Goal: Task Accomplishment & Management: Complete application form

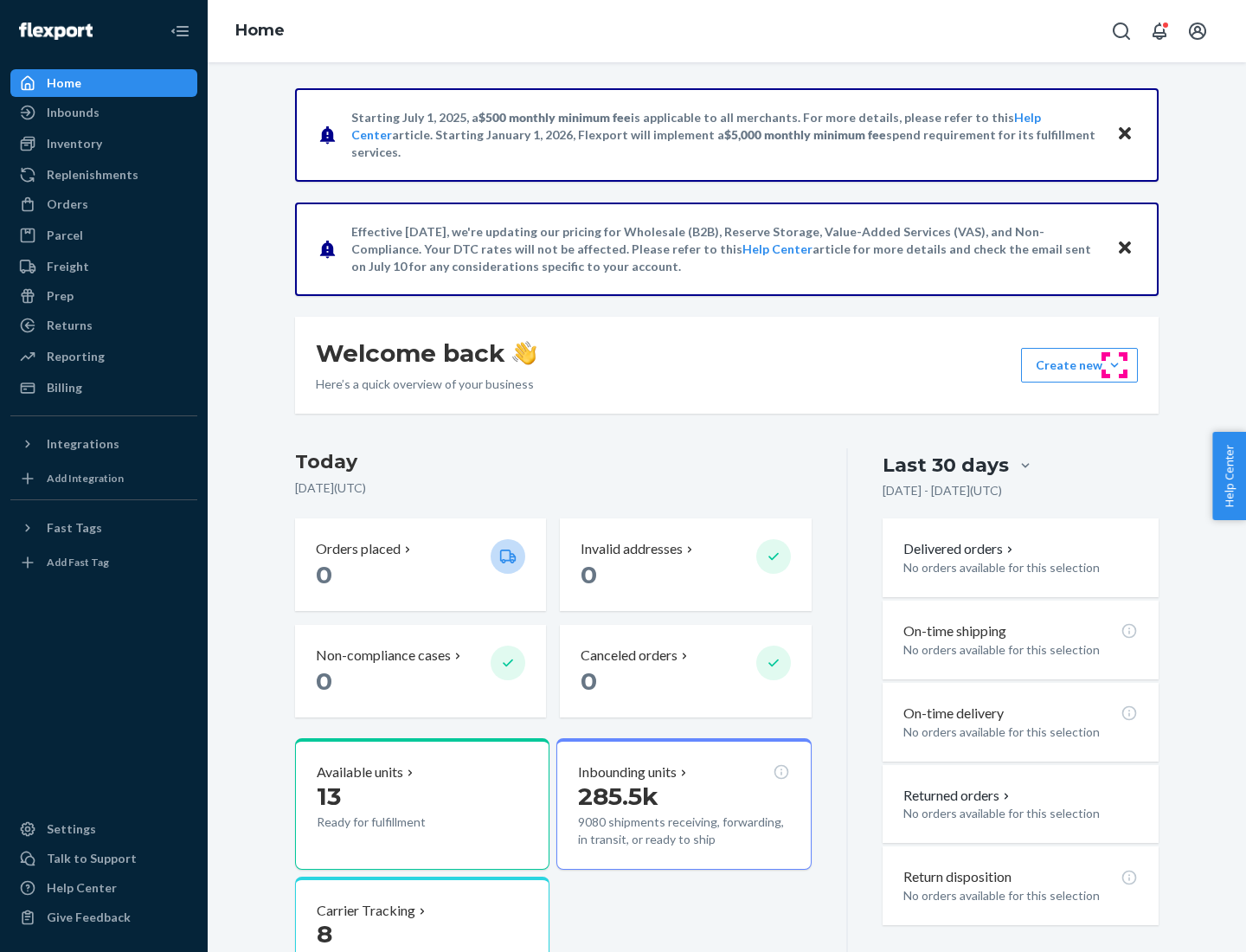
click at [1115, 365] on button "Create new Create new inbound Create new order Create new product" at bounding box center [1080, 365] width 117 height 35
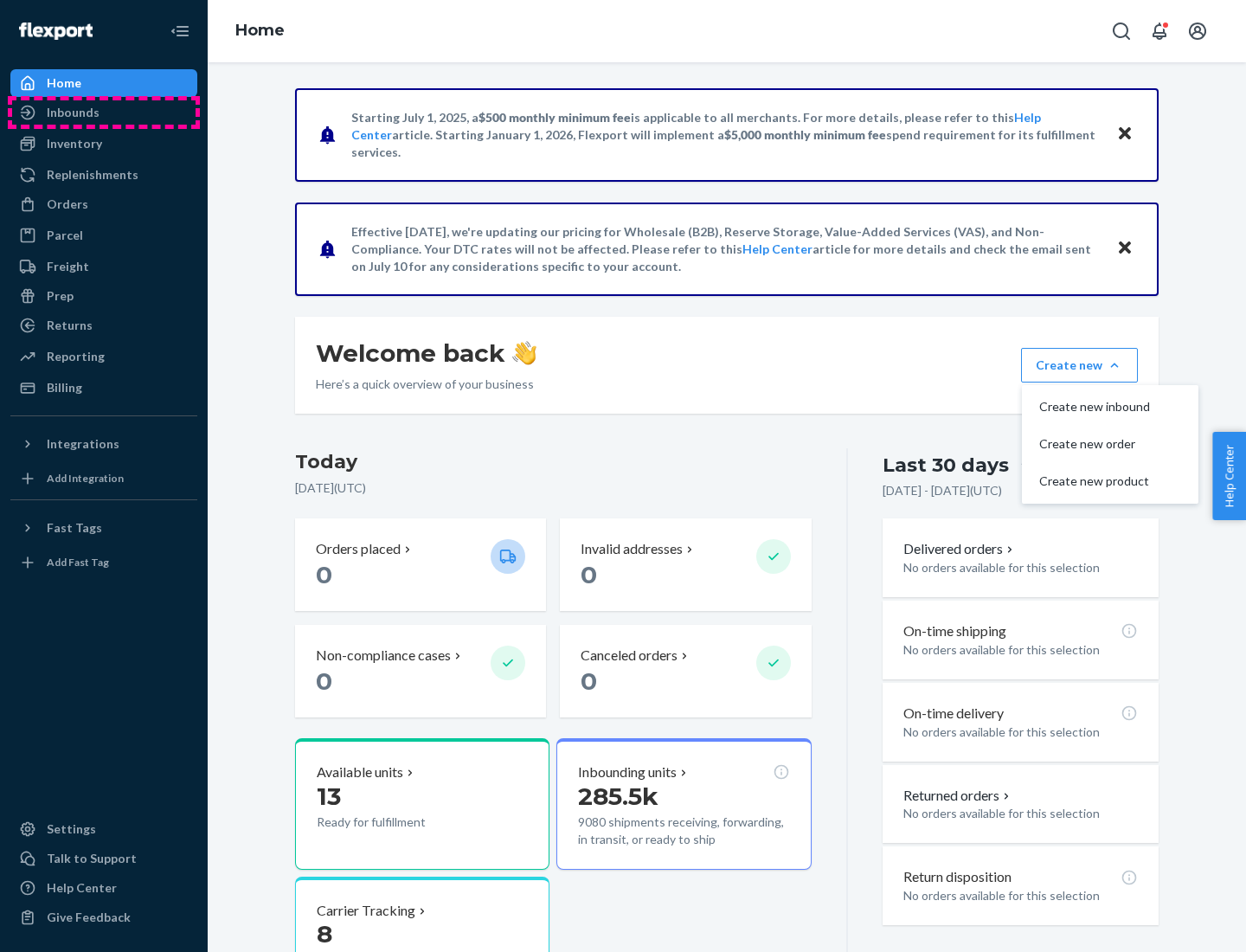
click at [104, 113] on div "Inbounds" at bounding box center [104, 113] width 184 height 24
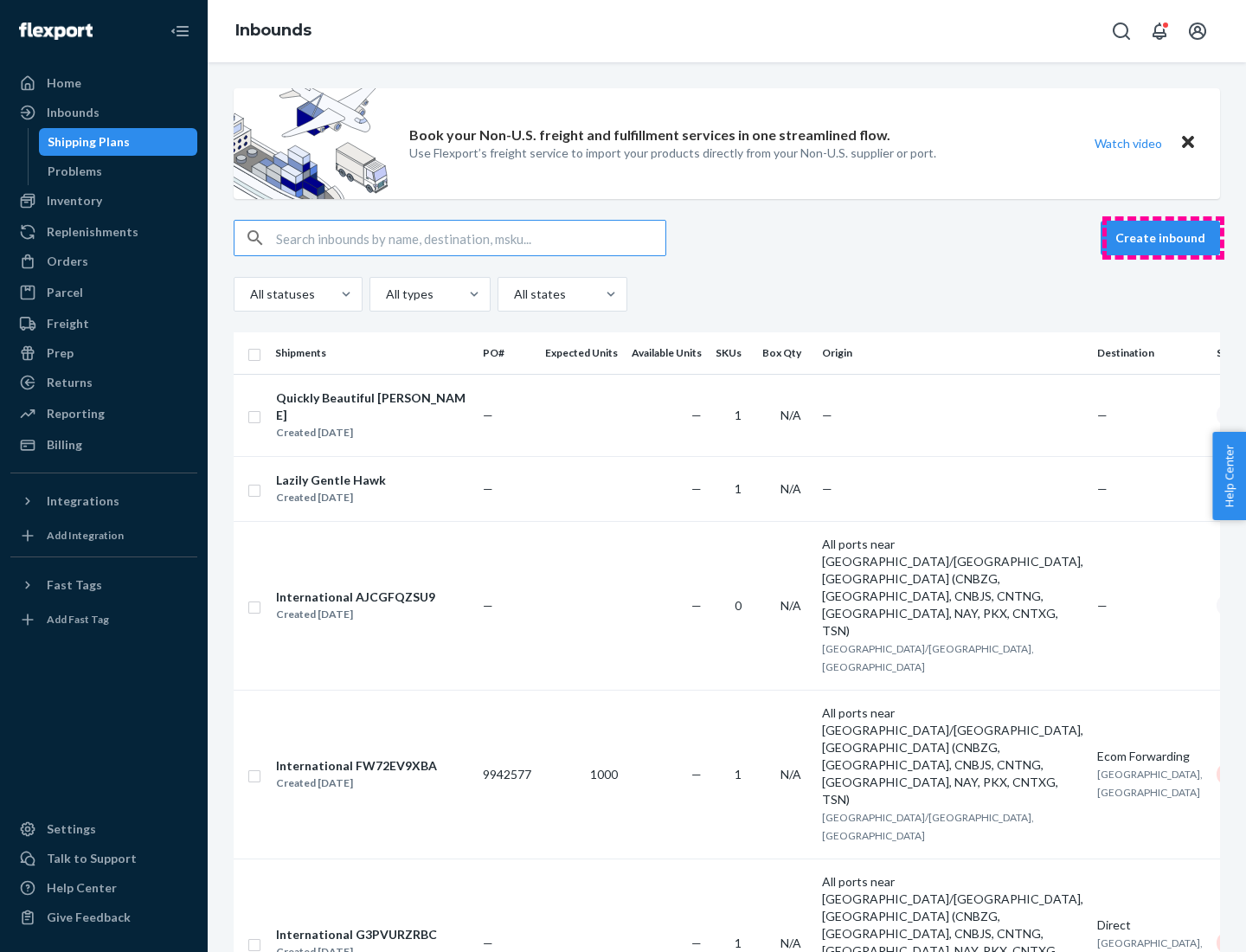
click at [1163, 238] on button "Create inbound" at bounding box center [1160, 237] width 119 height 35
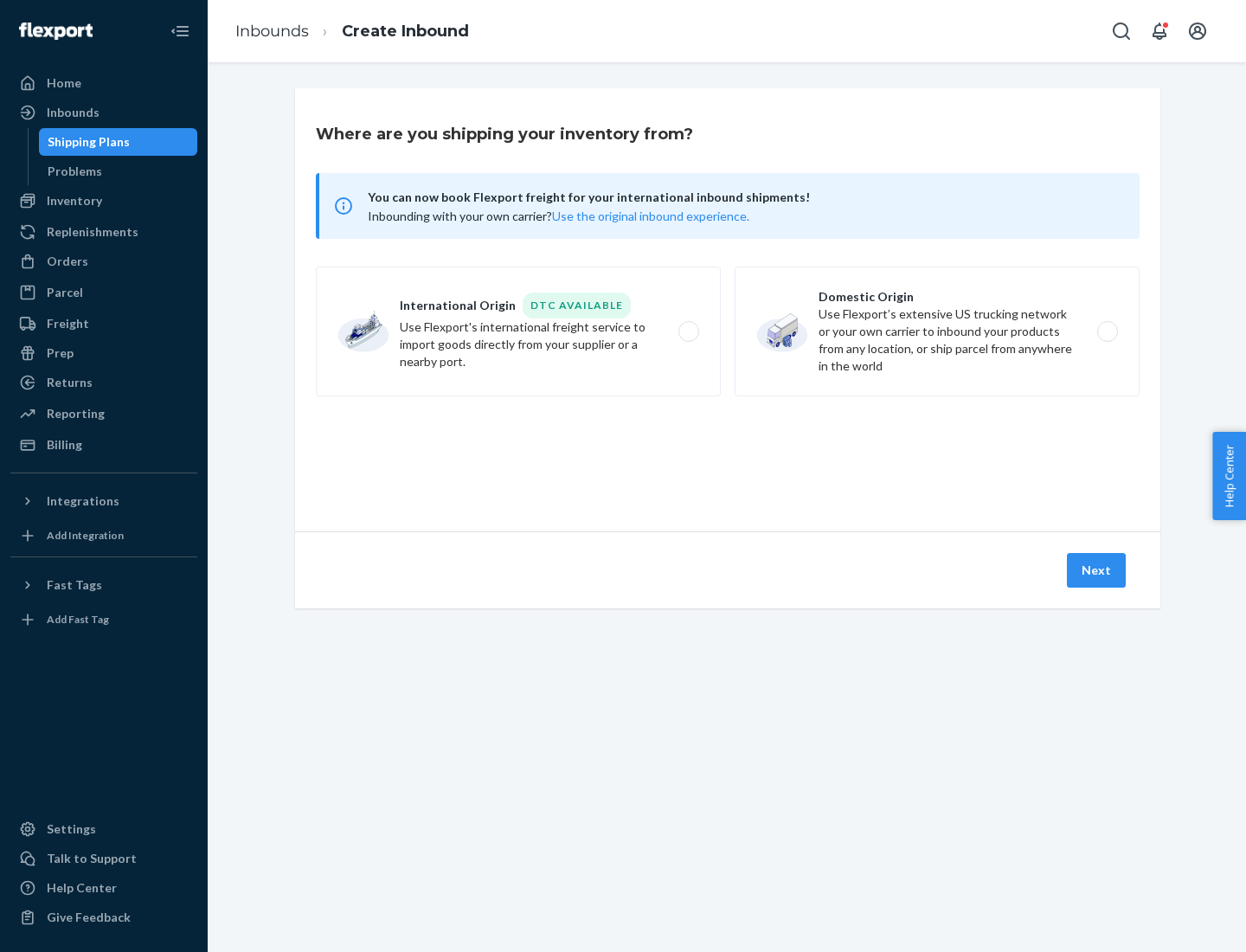
click at [937, 331] on label "Domestic Origin Use Flexport’s extensive US trucking network or your own carrie…" at bounding box center [937, 331] width 405 height 129
click at [1107, 331] on input "Domestic Origin Use Flexport’s extensive US trucking network or your own carrie…" at bounding box center [1113, 332] width 11 height 11
radio input "true"
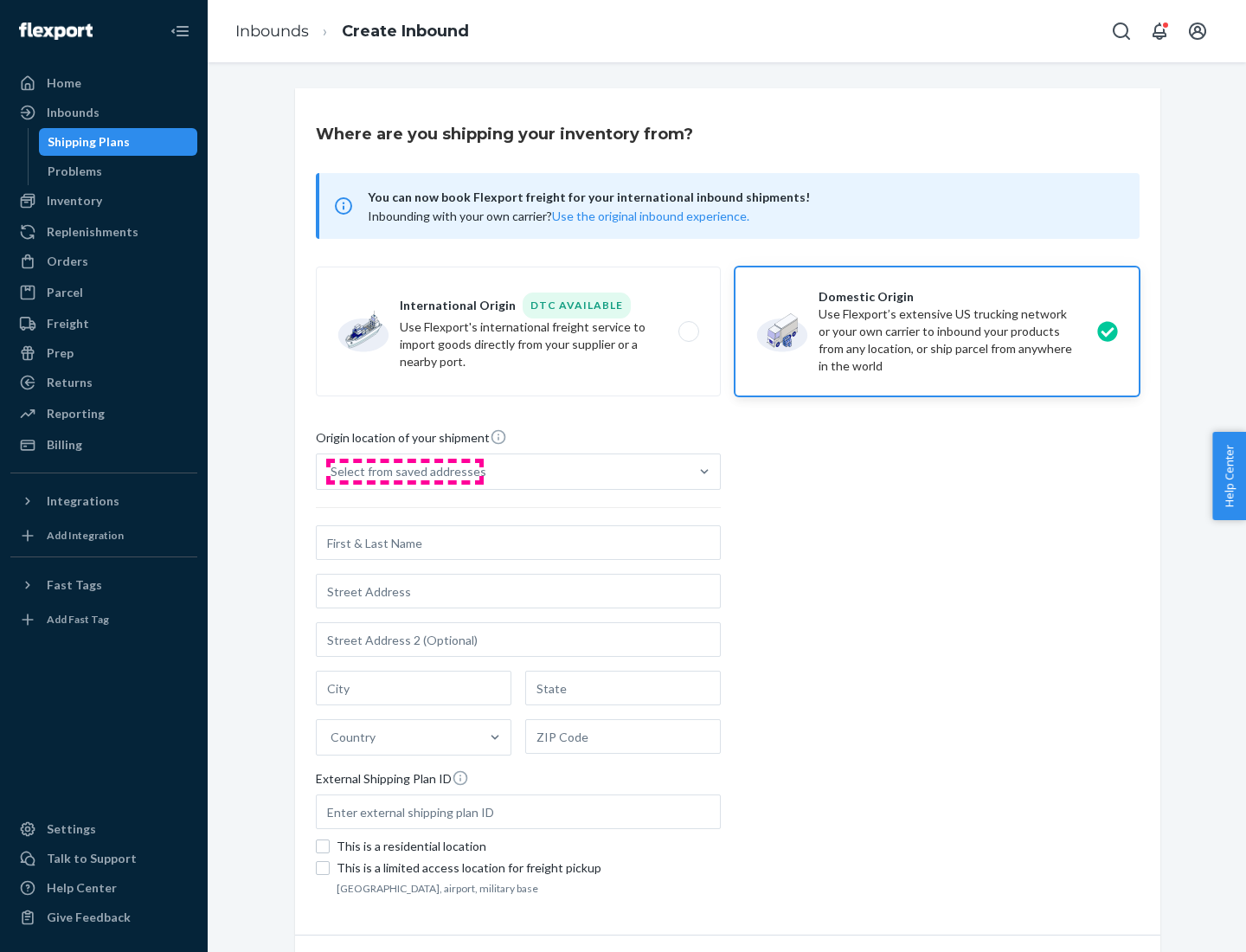
click at [404, 472] on div "Select from saved addresses" at bounding box center [408, 472] width 156 height 17
click at [332, 472] on input "Select from saved addresses" at bounding box center [331, 472] width 2 height 17
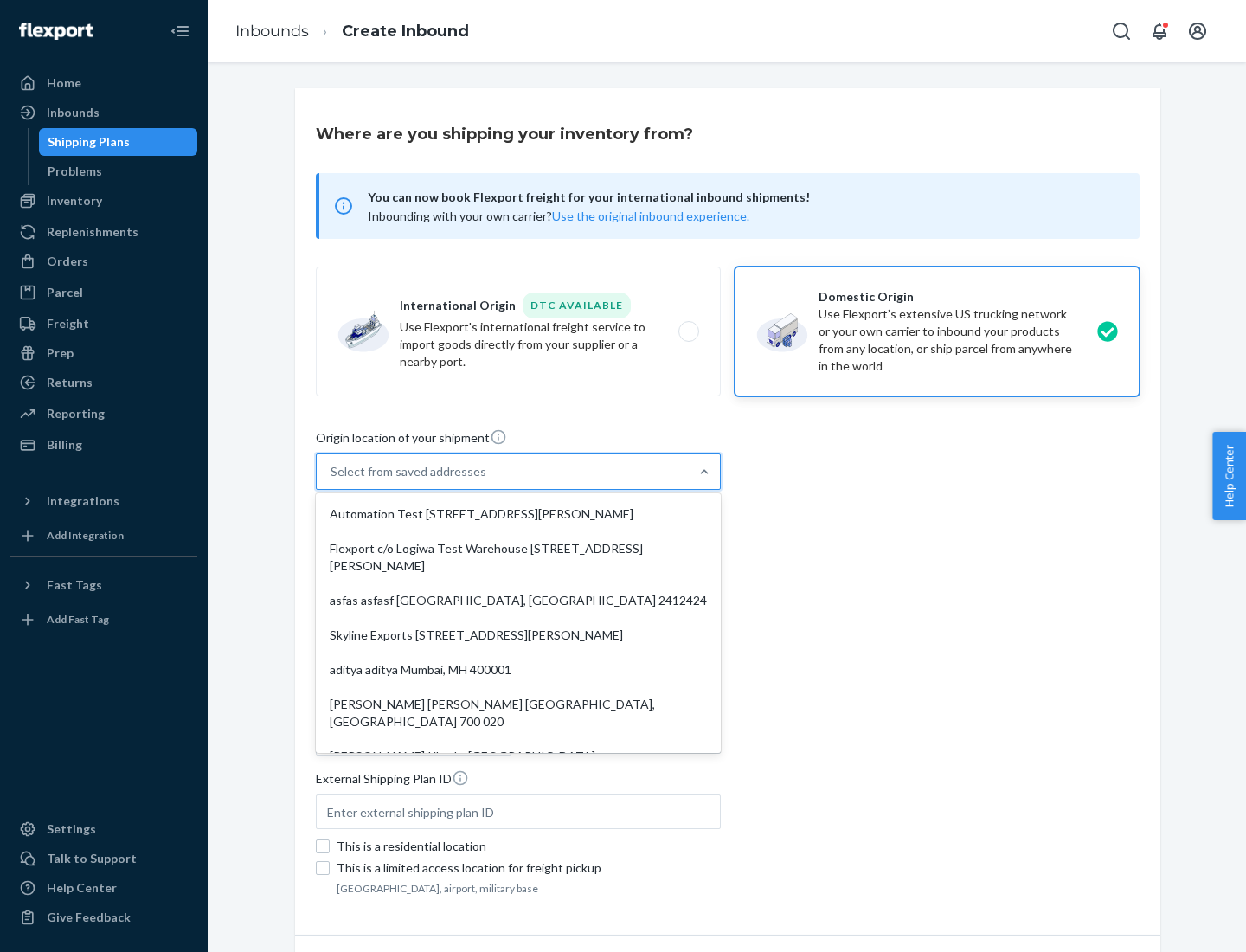
scroll to position [7, 0]
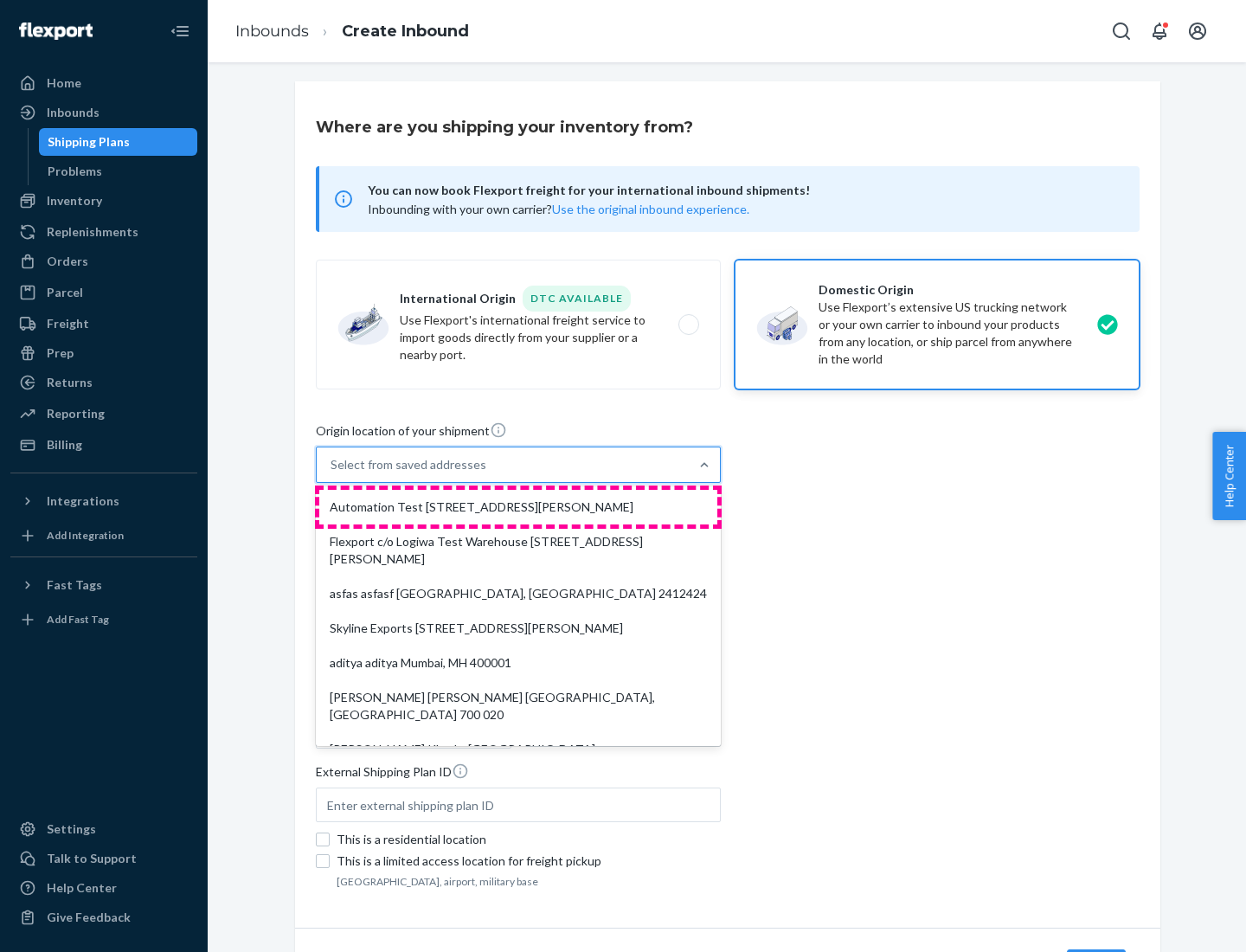
click at [519, 507] on div "Automation Test [STREET_ADDRESS][PERSON_NAME]" at bounding box center [518, 506] width 398 height 35
click at [332, 474] on input "option Automation Test [STREET_ADDRESS][PERSON_NAME]. 9 results available. Use …" at bounding box center [331, 464] width 2 height 17
type input "Automation Test"
type input "9th Floor"
type input "[GEOGRAPHIC_DATA]"
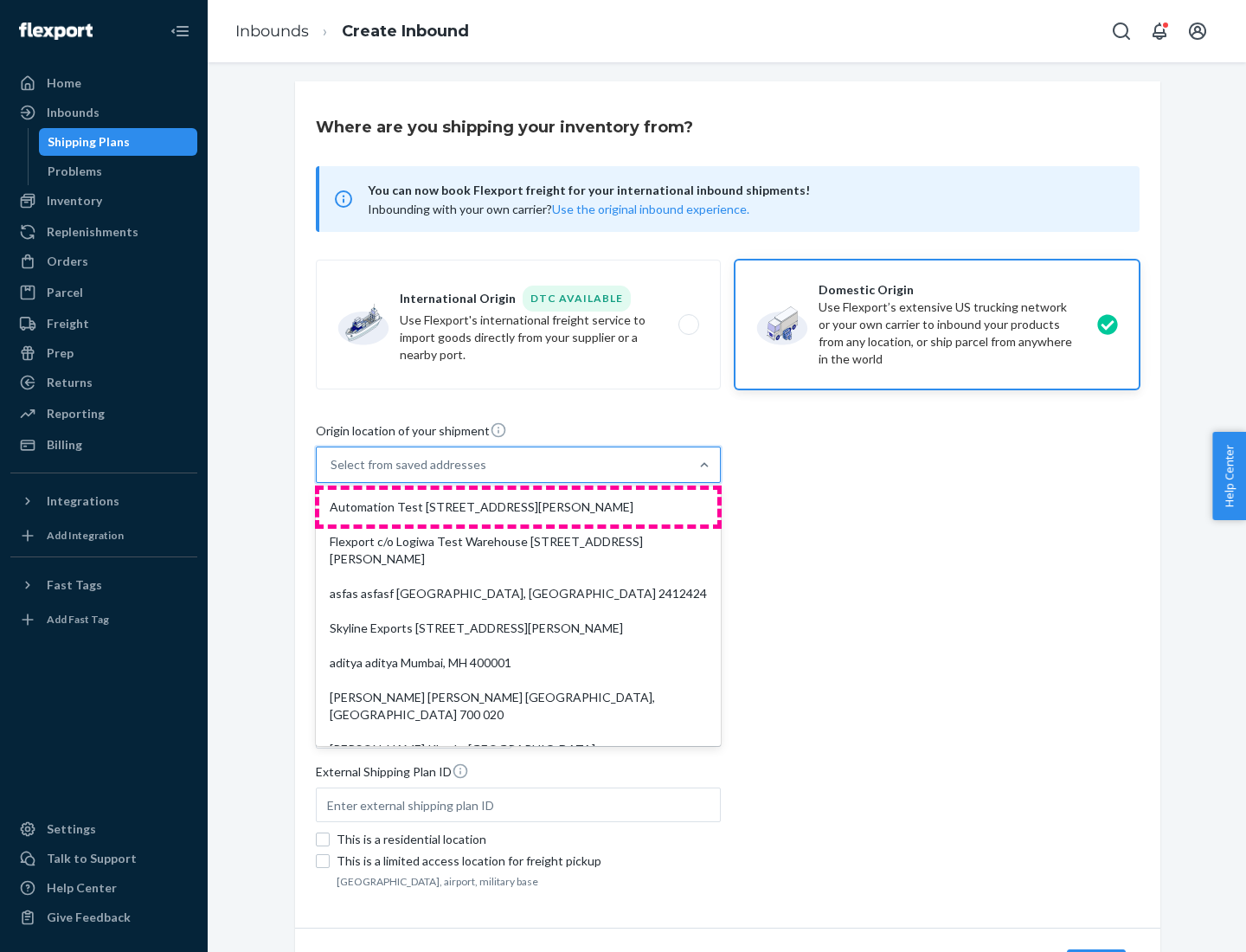
type input "CA"
type input "94104"
type input "[STREET_ADDRESS][PERSON_NAME]"
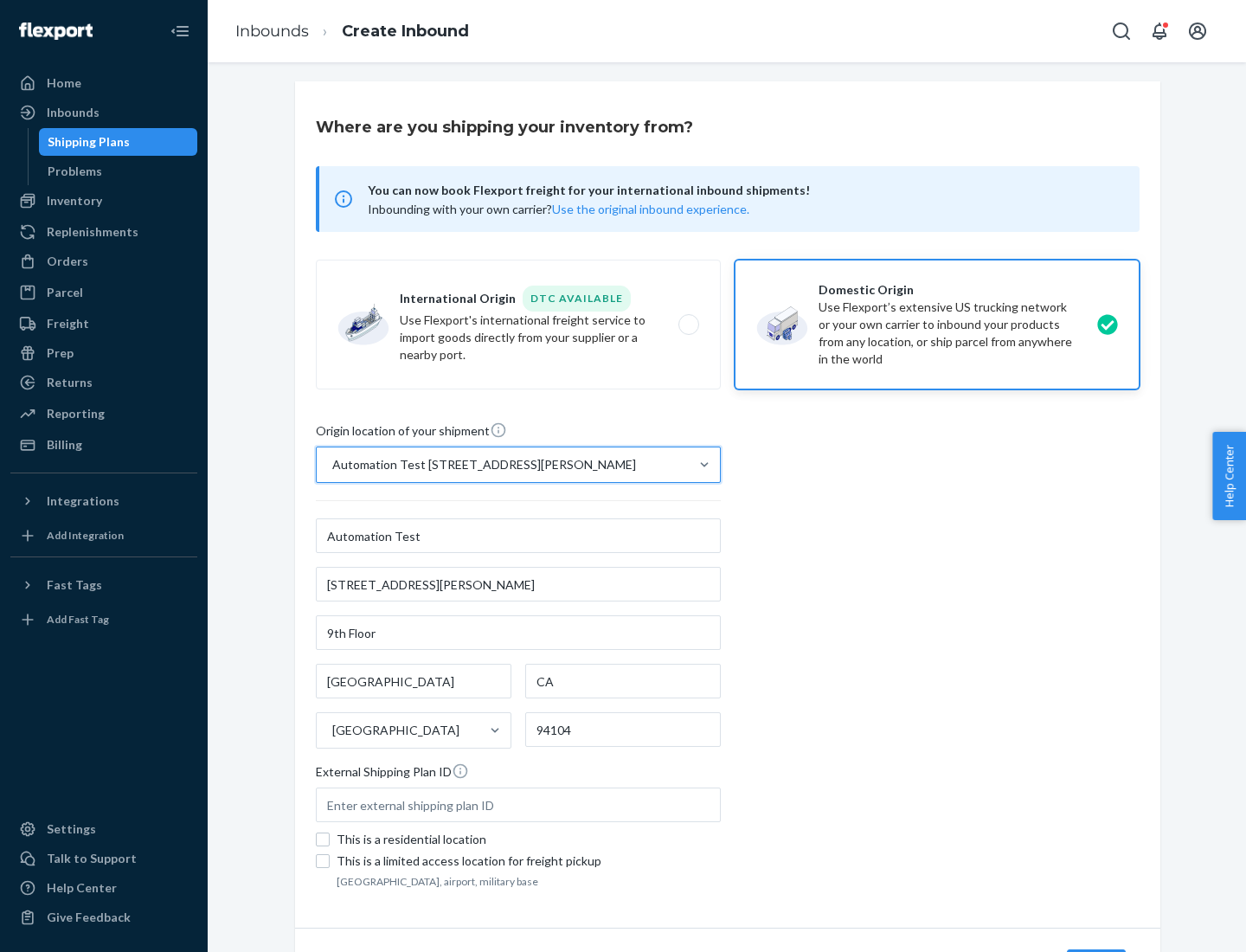
scroll to position [101, 0]
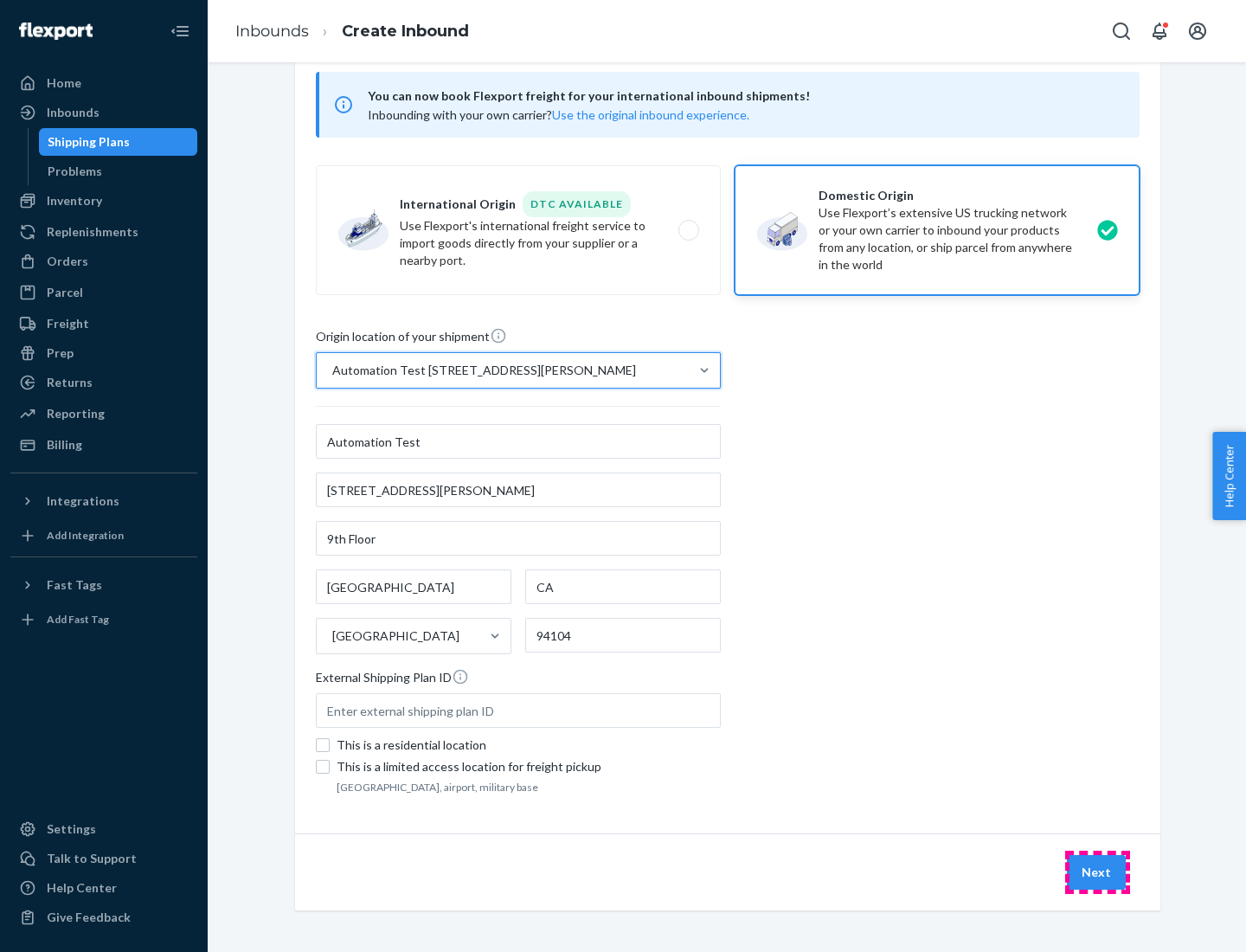
click at [1098, 872] on button "Next" at bounding box center [1096, 871] width 59 height 35
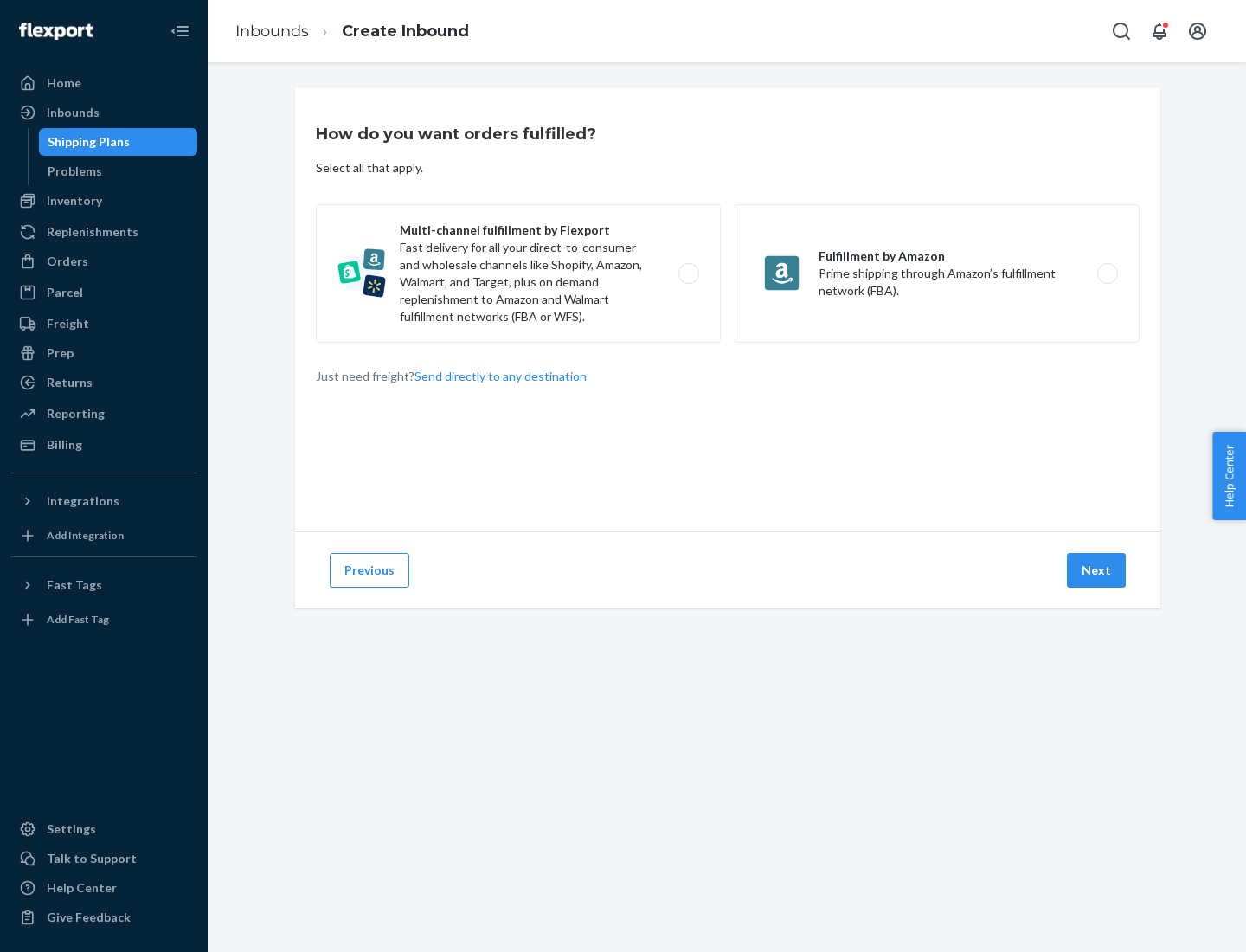
click at [519, 274] on label "Multi-channel fulfillment by Flexport Fast delivery for all your direct-to-cons…" at bounding box center [519, 274] width 405 height 139
click at [688, 274] on input "Multi-channel fulfillment by Flexport Fast delivery for all your direct-to-cons…" at bounding box center [693, 274] width 11 height 11
radio input "true"
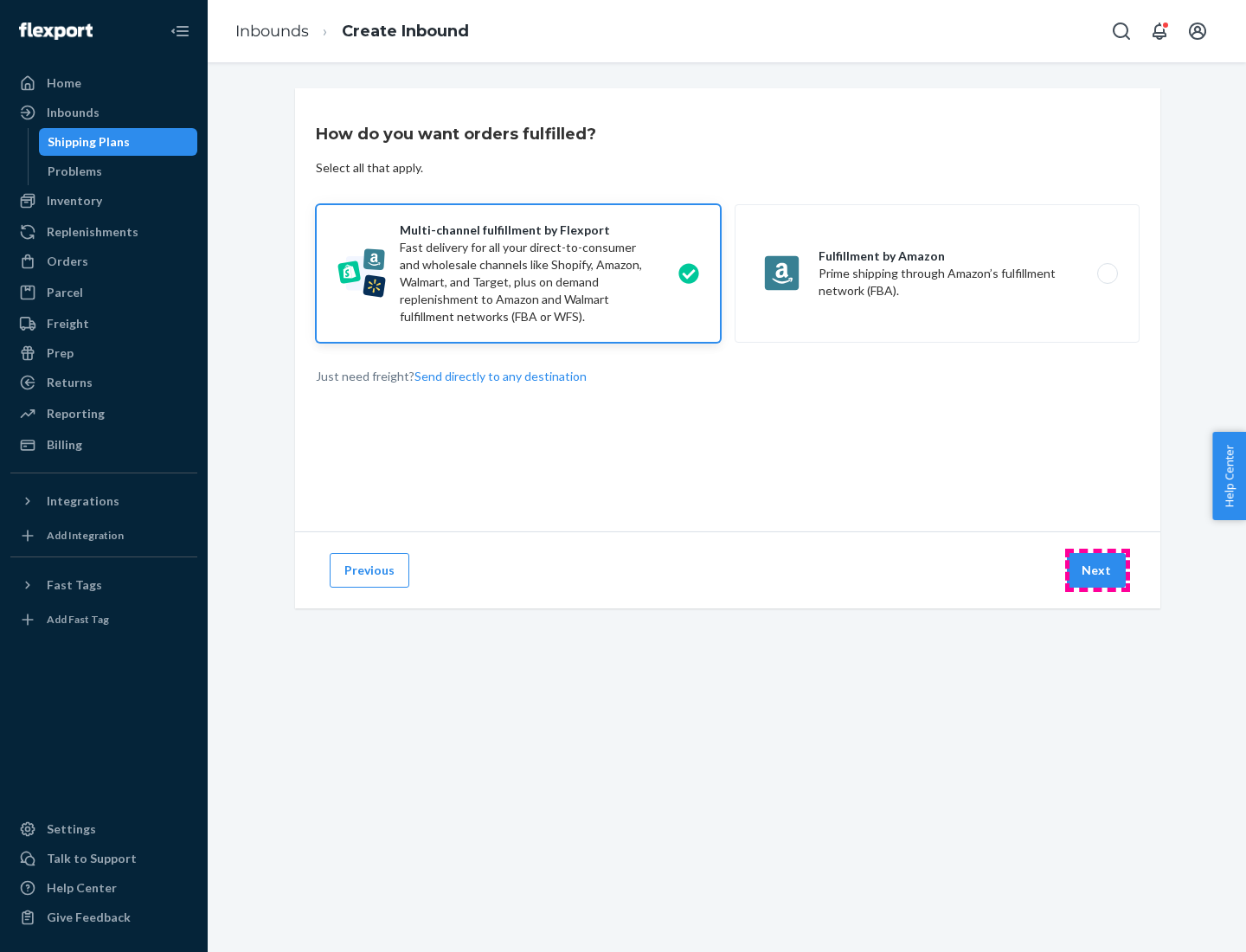
click at [1098, 570] on button "Next" at bounding box center [1096, 569] width 59 height 35
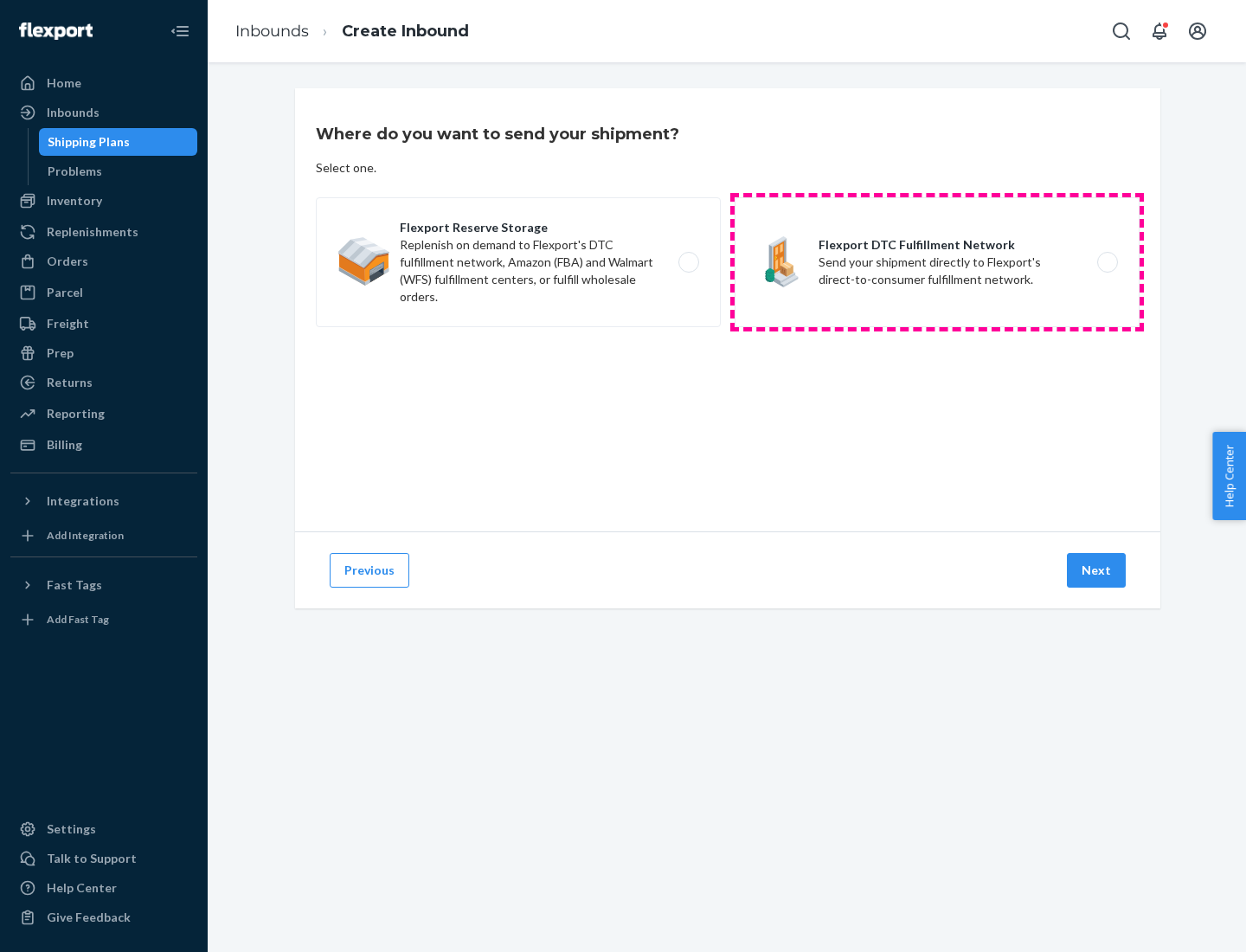
click at [937, 263] on label "Flexport DTC Fulfillment Network Send your shipment directly to Flexport's dire…" at bounding box center [937, 262] width 405 height 129
click at [1107, 263] on input "Flexport DTC Fulfillment Network Send your shipment directly to Flexport's dire…" at bounding box center [1113, 263] width 11 height 11
radio input "true"
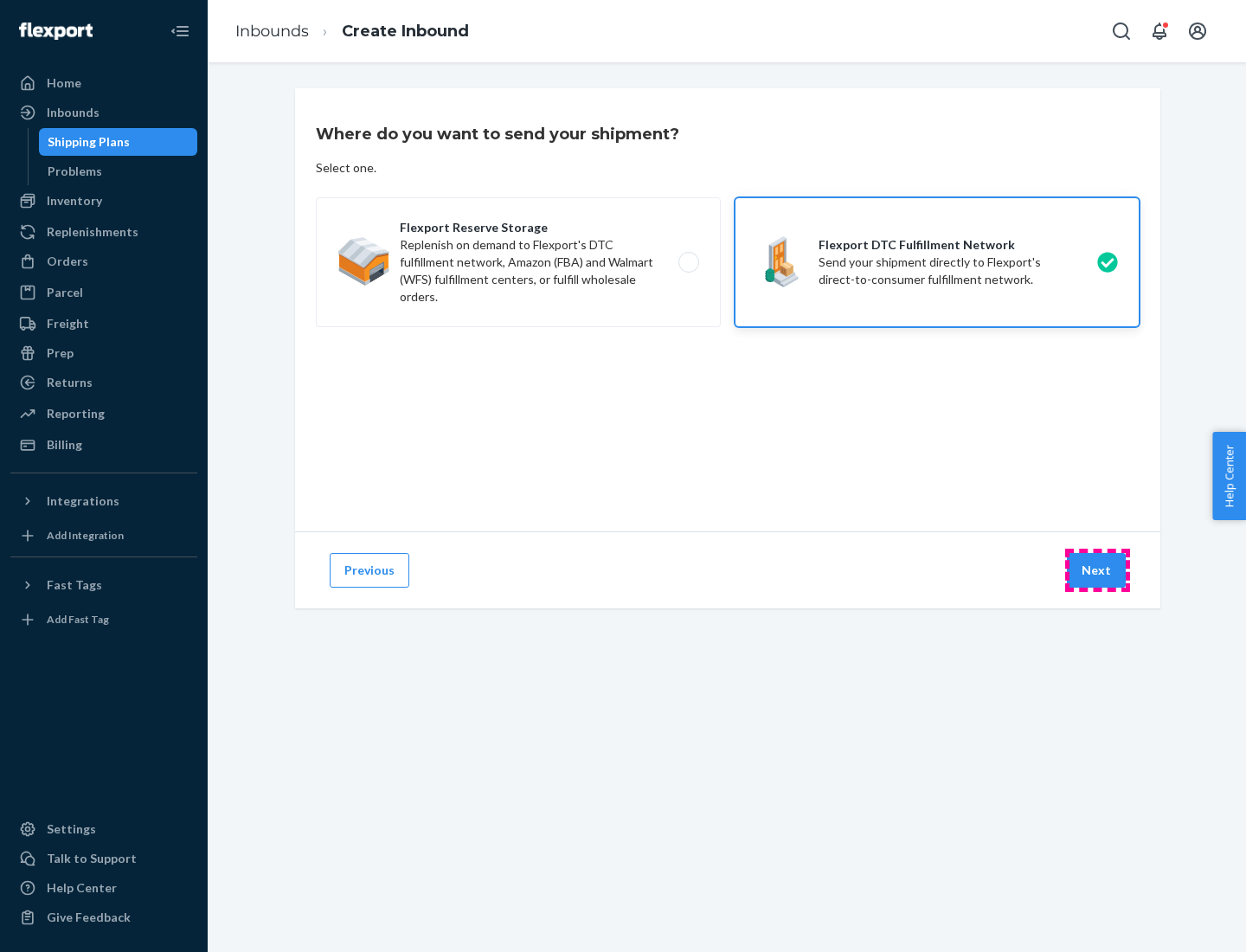
click at [1098, 570] on button "Next" at bounding box center [1096, 569] width 59 height 35
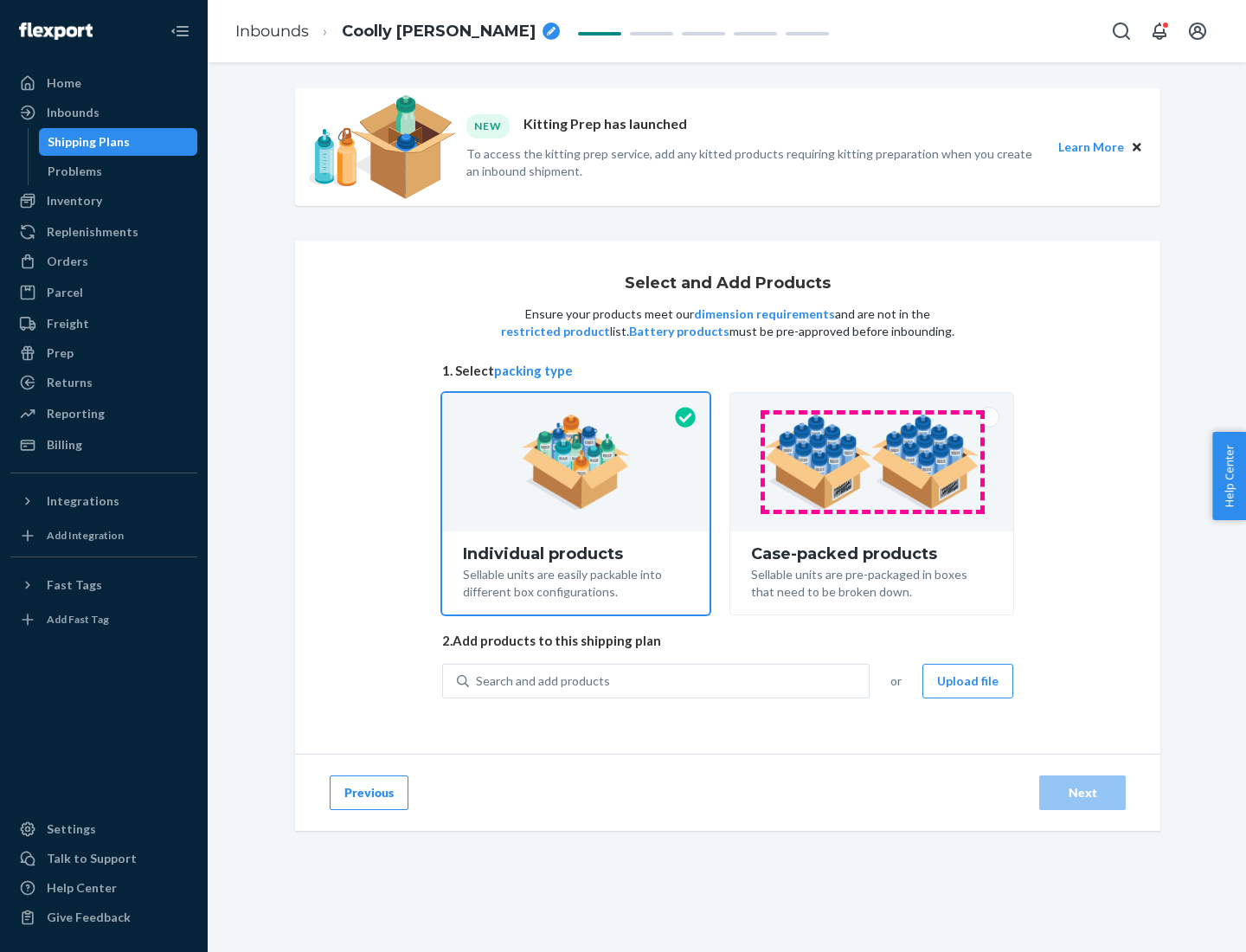
click at [873, 462] on img at bounding box center [873, 461] width 216 height 95
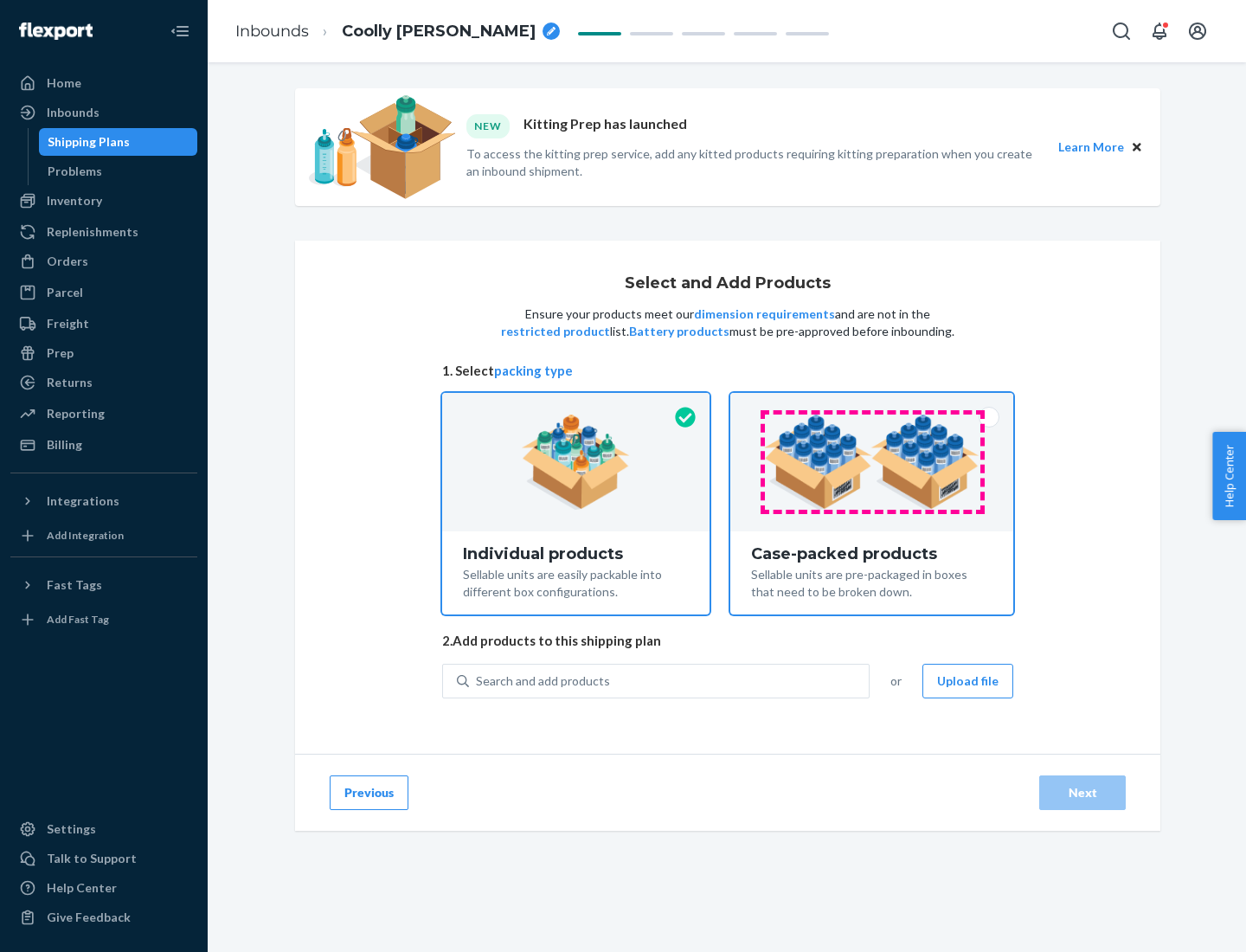
click at [873, 404] on input "Case-packed products Sellable units are pre-packaged in boxes that need to be b…" at bounding box center [872, 399] width 11 height 11
radio input "true"
radio input "false"
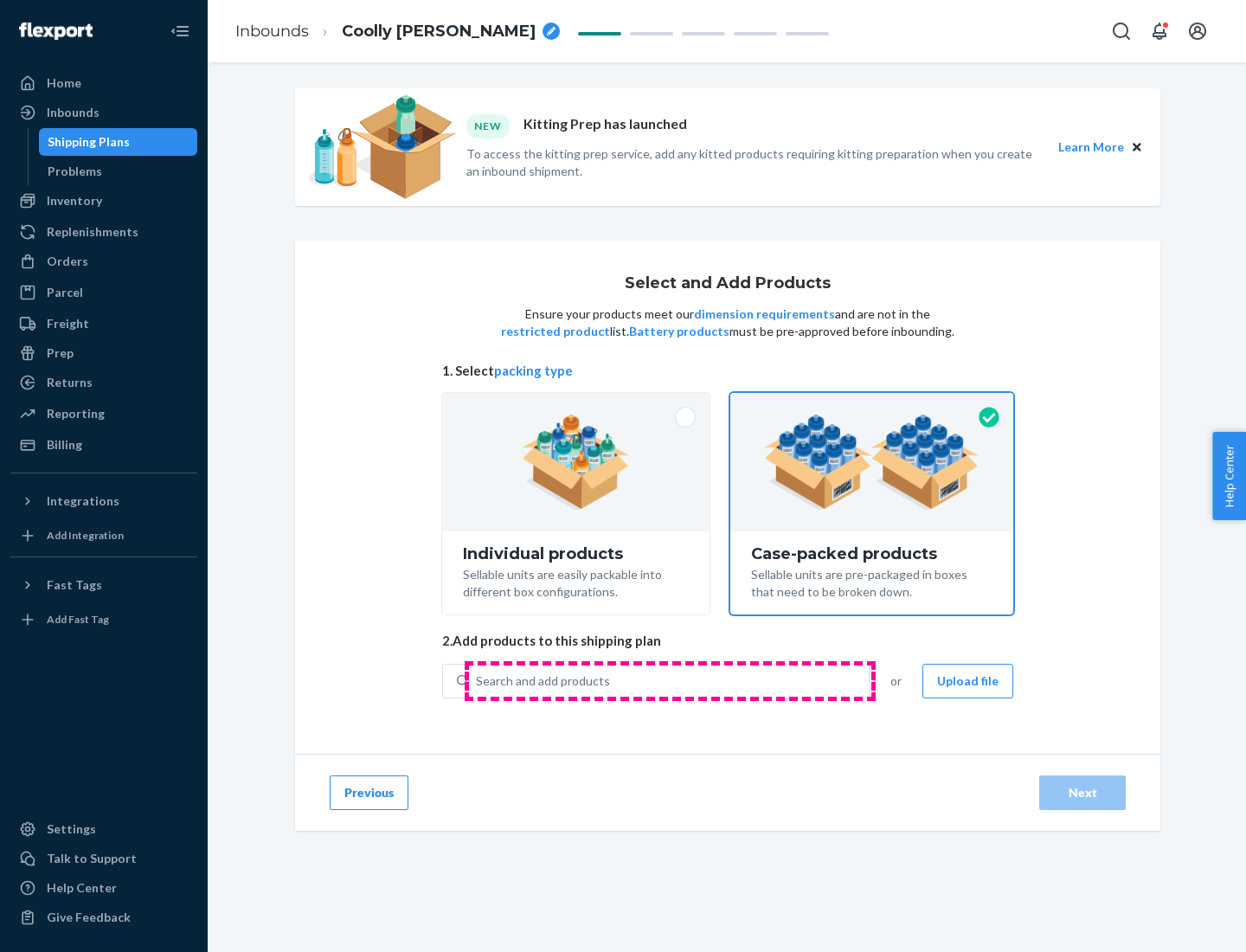
click at [670, 680] on div "Search and add products" at bounding box center [669, 680] width 400 height 31
click at [478, 680] on input "Search and add products" at bounding box center [477, 681] width 2 height 17
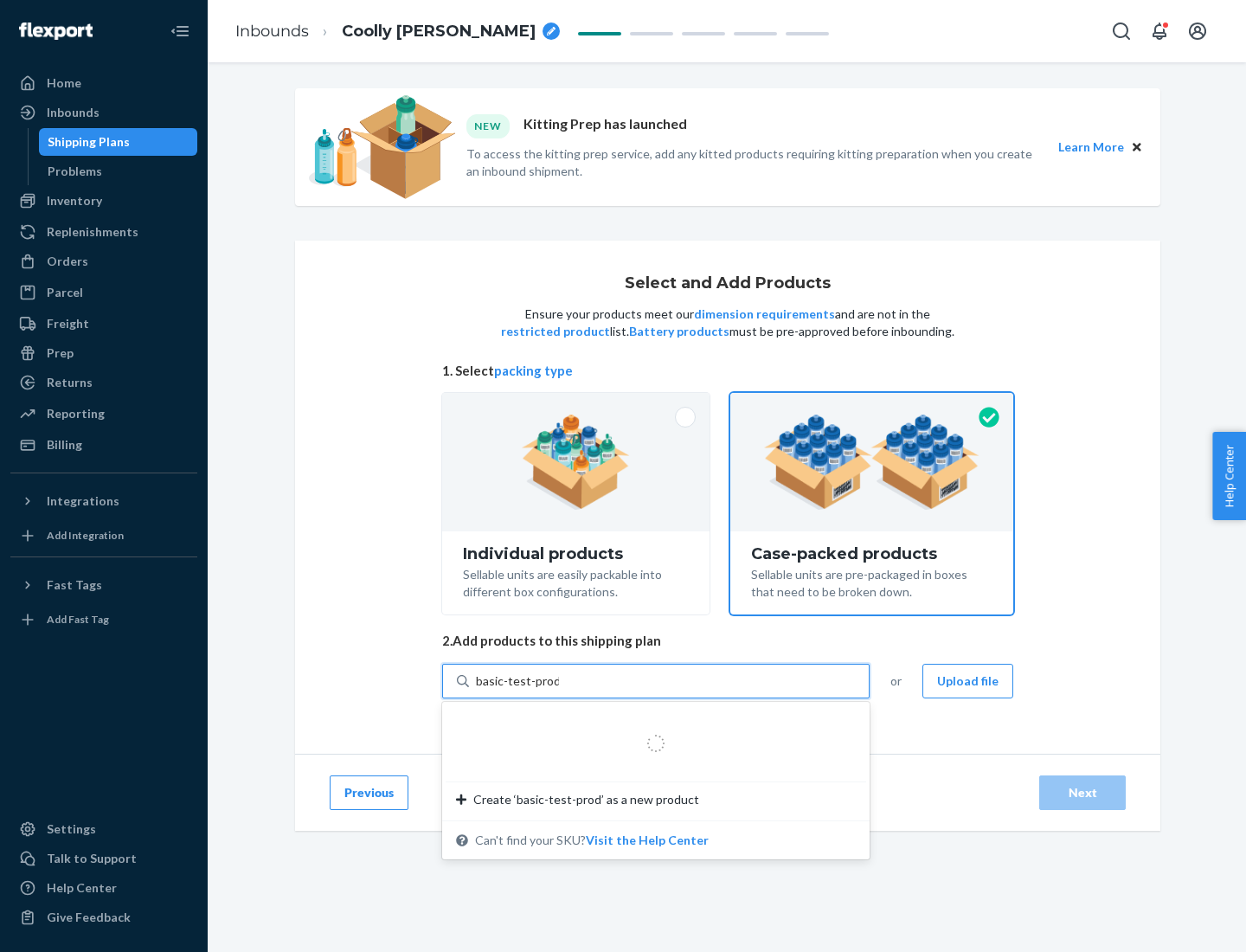
type input "basic-test-product-1"
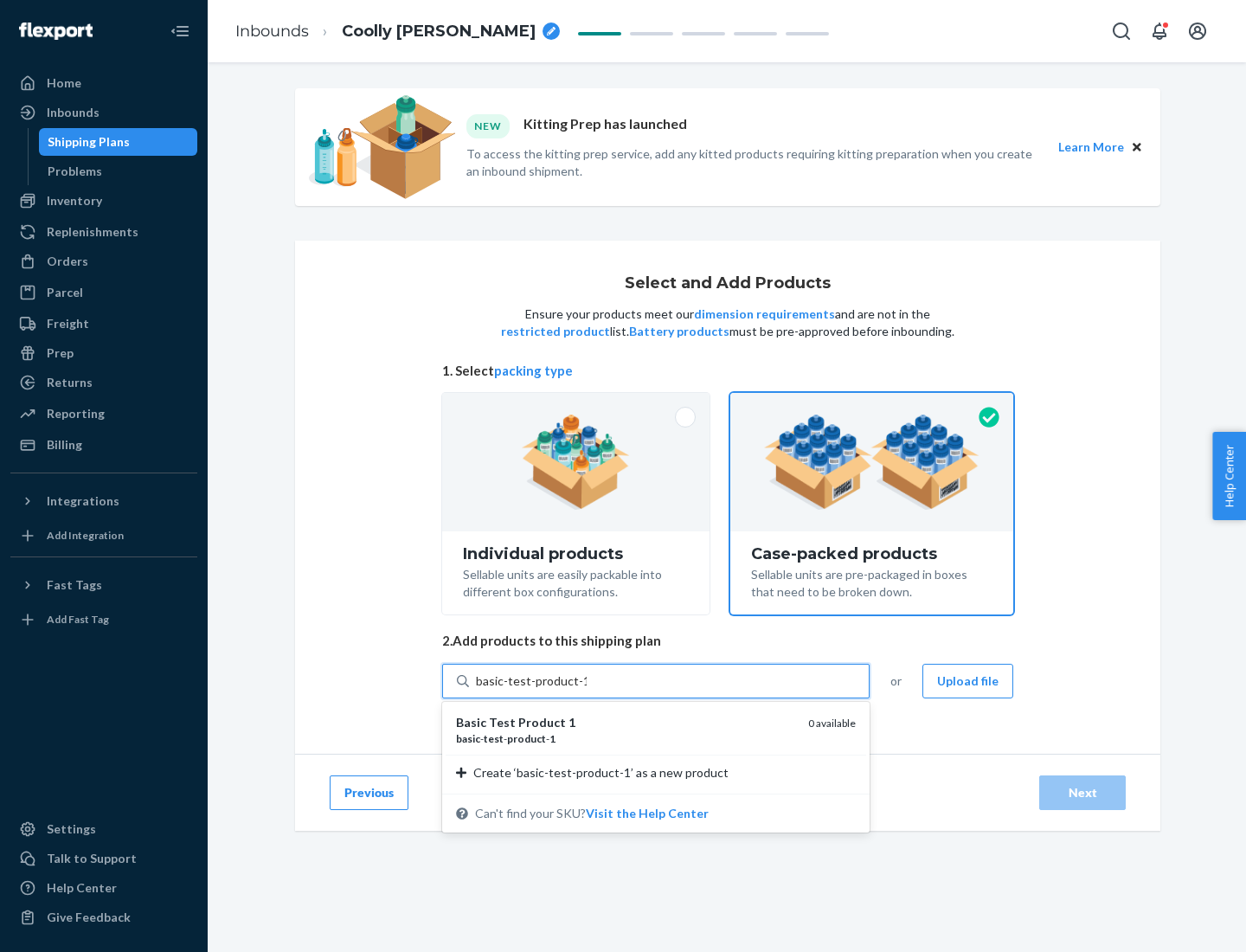
click at [626, 738] on div "basic - test - product - 1" at bounding box center [625, 739] width 339 height 15
click at [586, 689] on input "basic-test-product-1" at bounding box center [531, 681] width 111 height 17
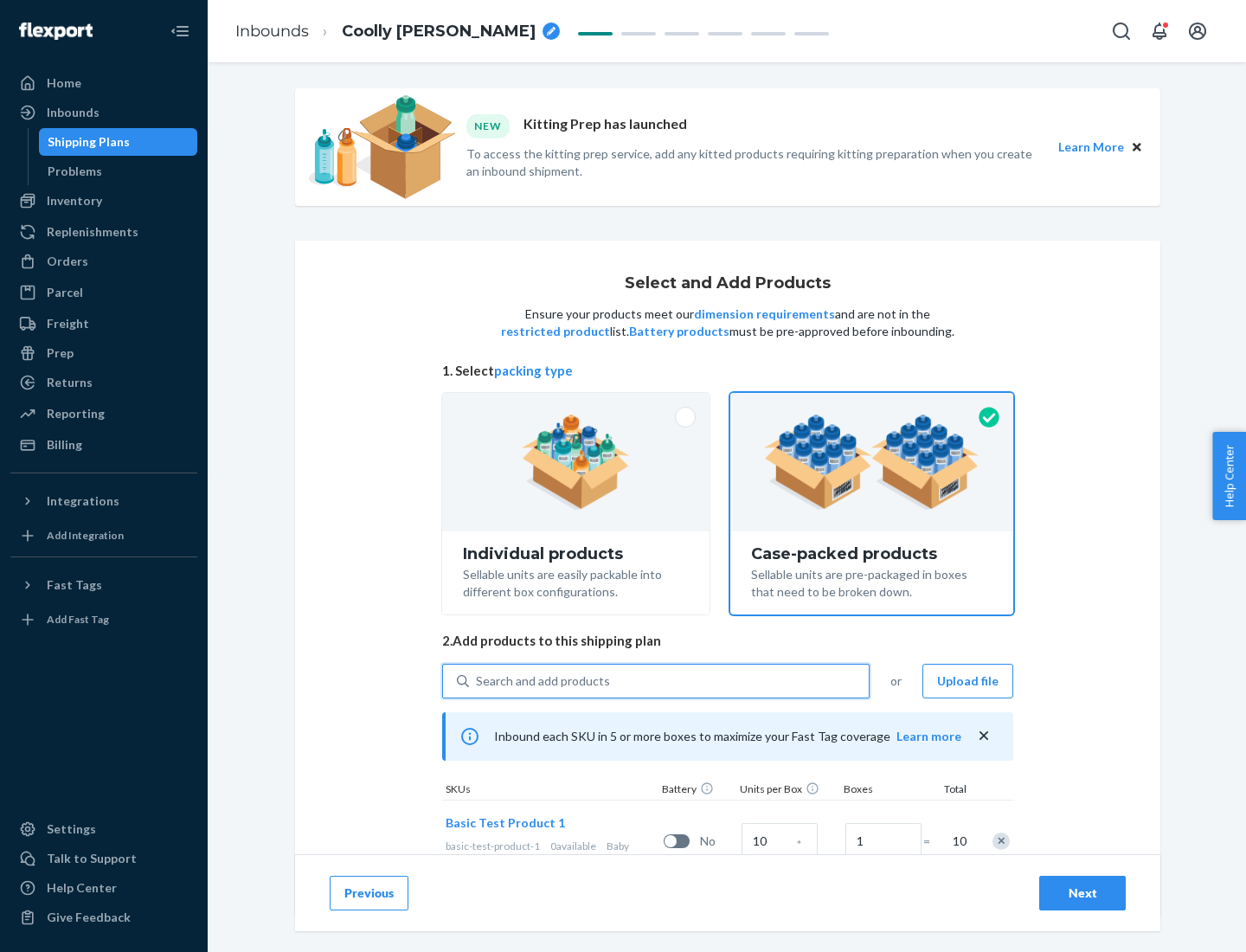
scroll to position [62, 0]
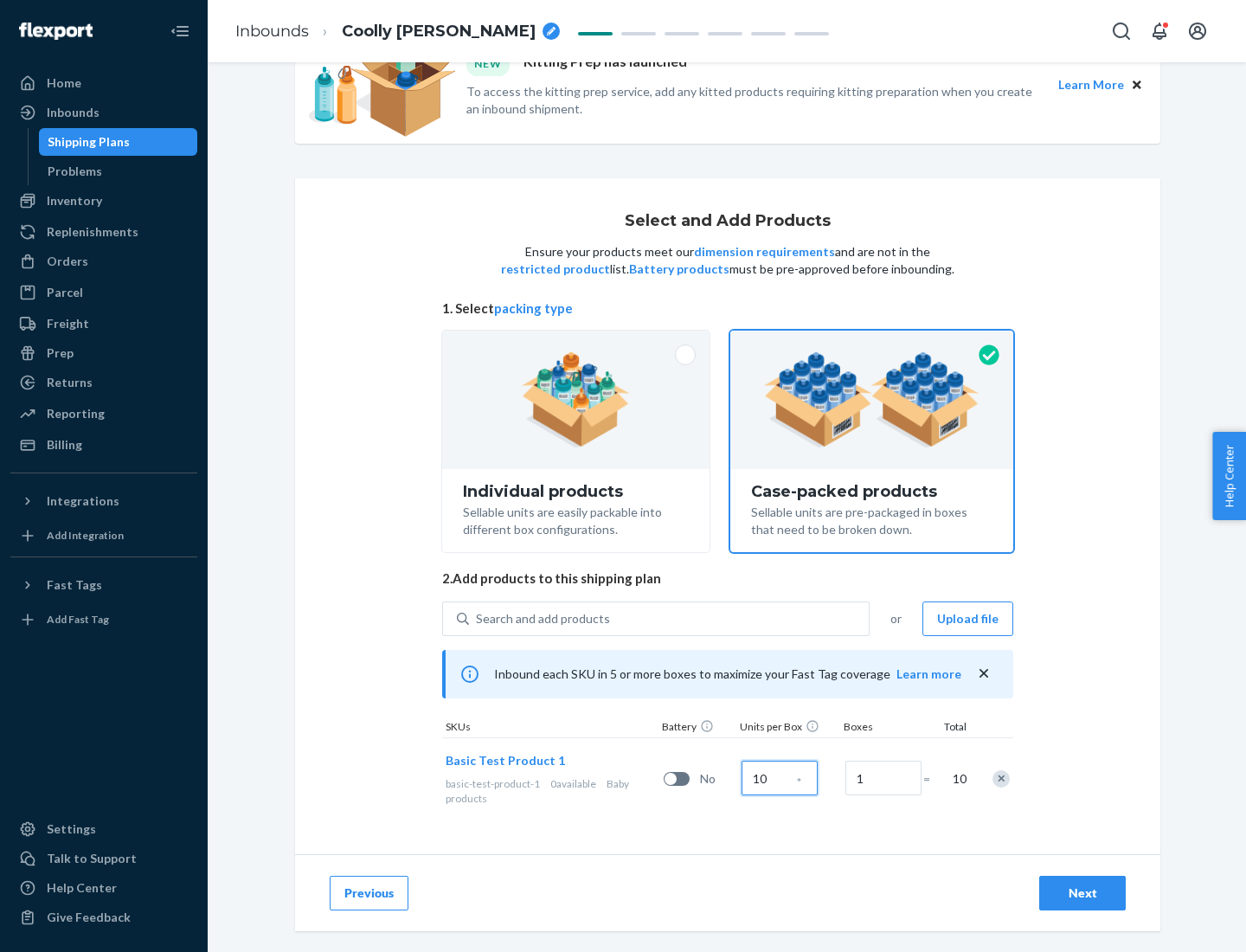
type input "10"
type input "7"
click at [1083, 893] on div "Next" at bounding box center [1083, 893] width 57 height 17
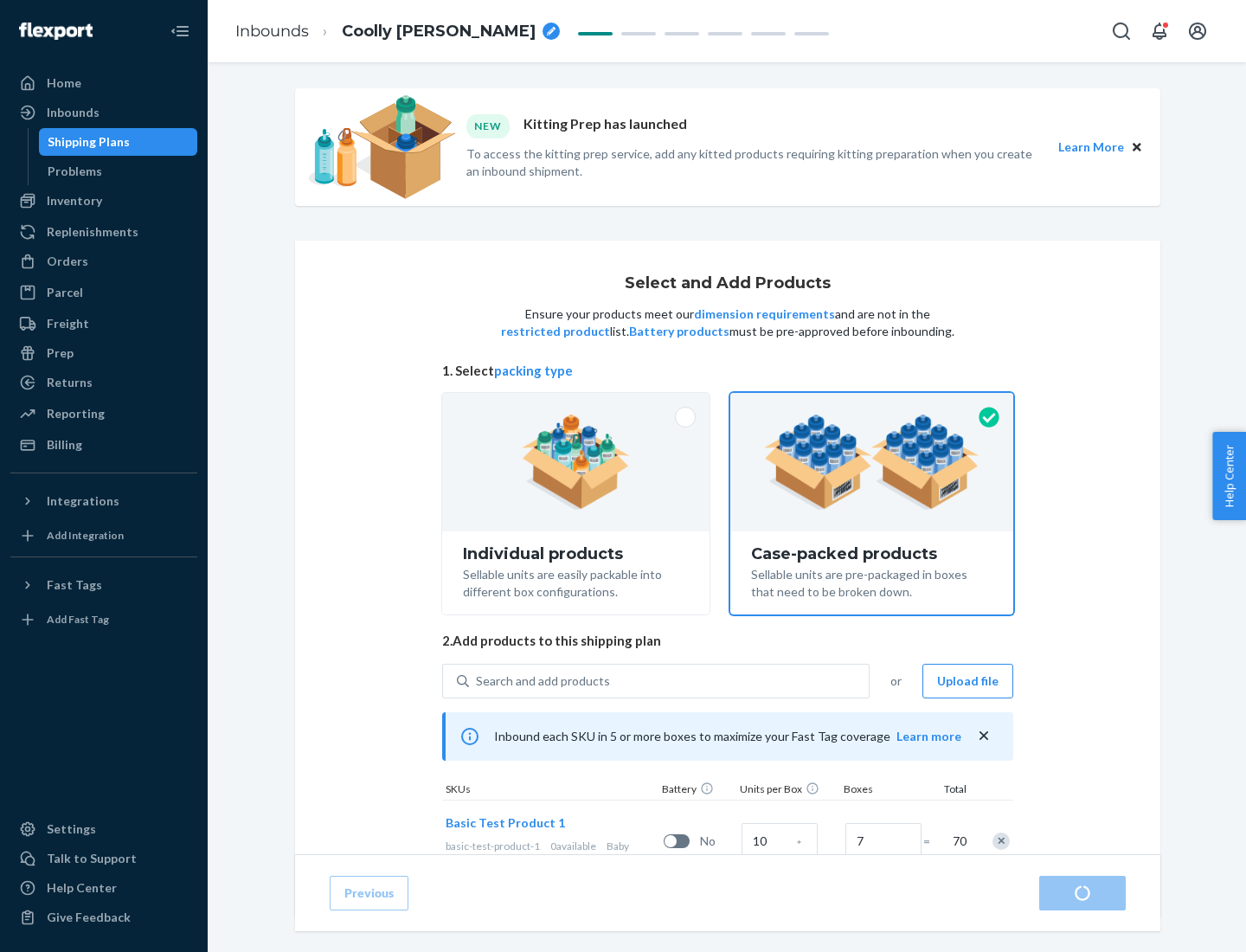
radio input "true"
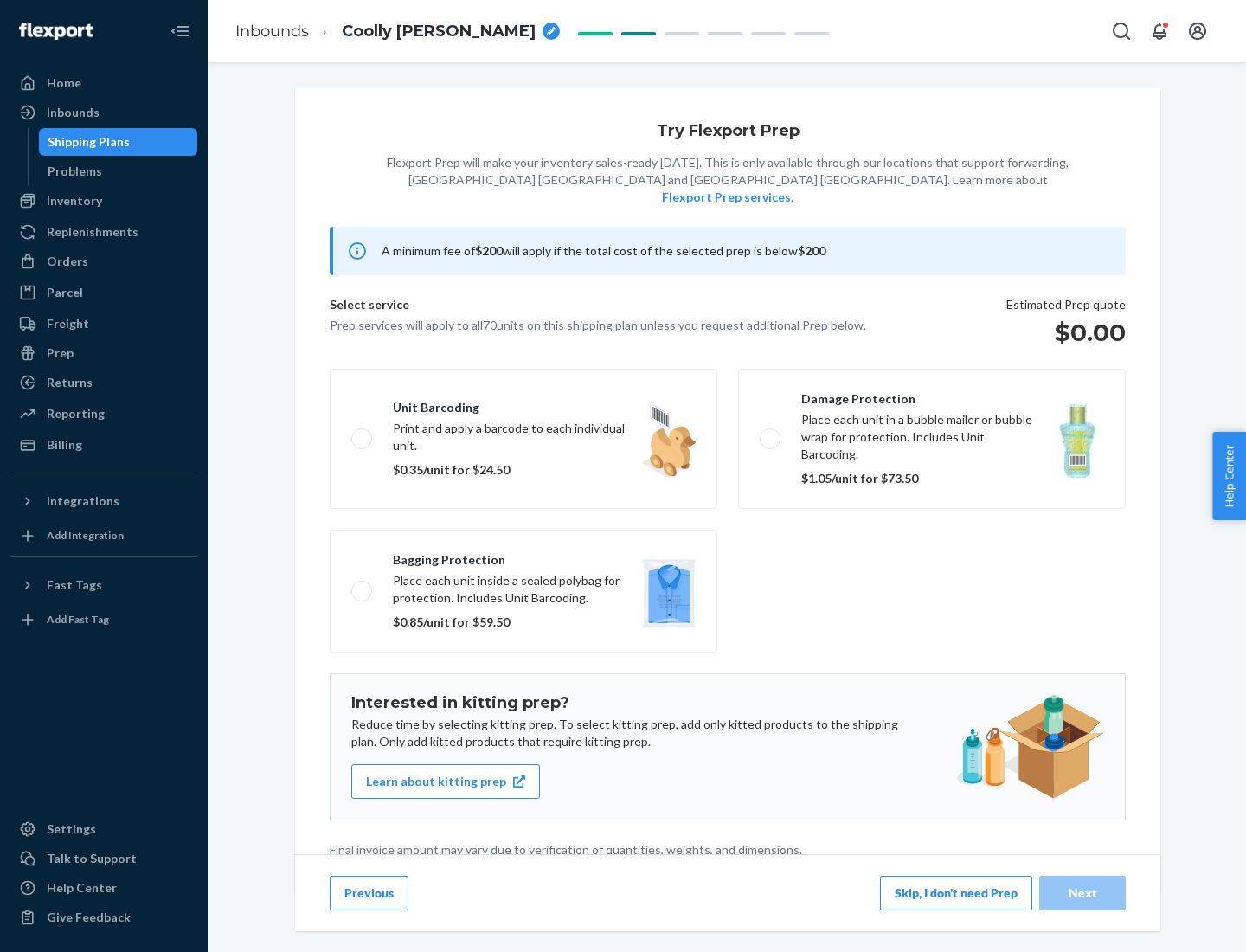
scroll to position [5, 0]
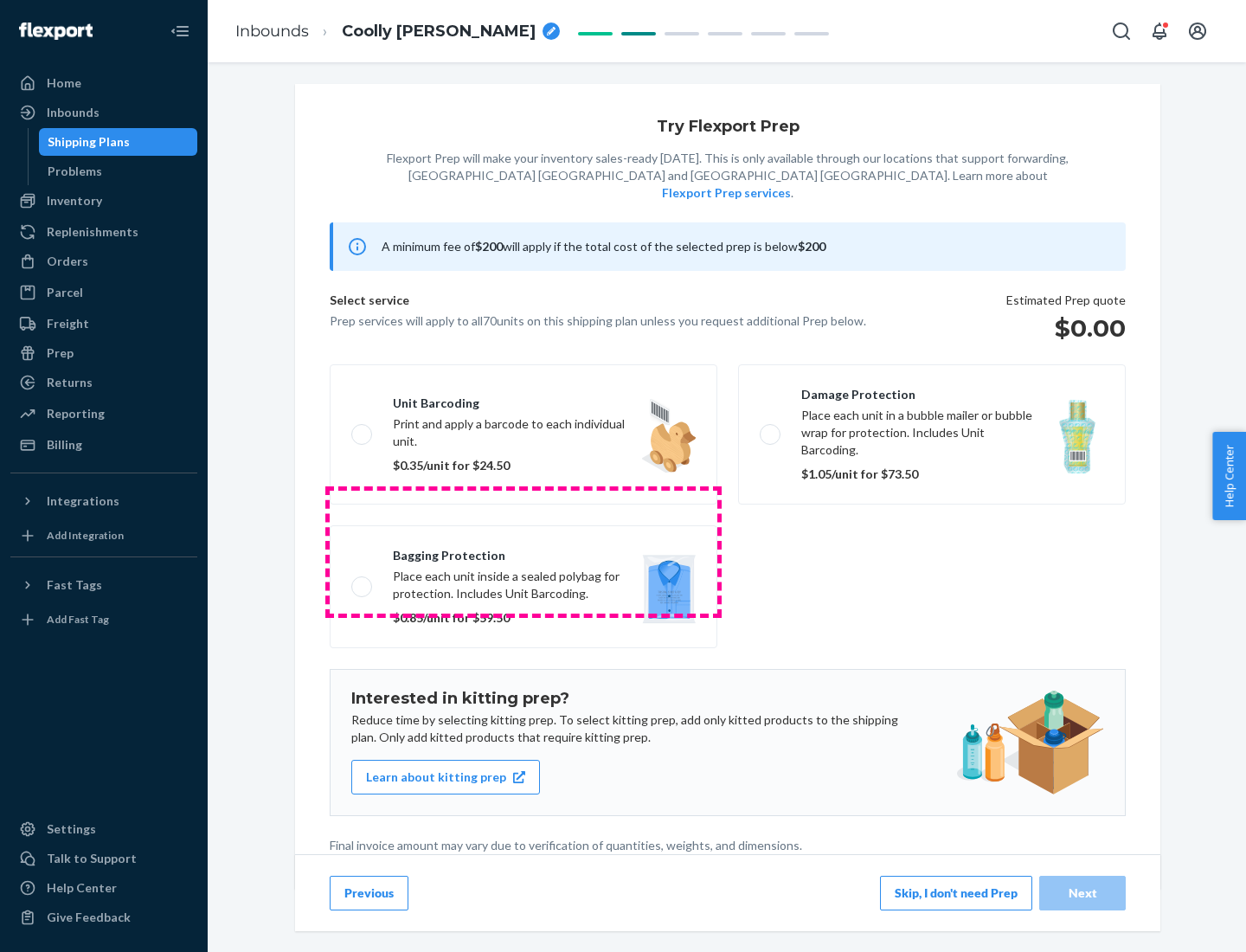
click at [524, 552] on label "Bagging protection Place each unit inside a sealed polybag for protection. Incl…" at bounding box center [523, 586] width 387 height 123
click at [363, 581] on input "Bagging protection Place each unit inside a sealed polybag for protection. Incl…" at bounding box center [357, 586] width 11 height 11
checkbox input "true"
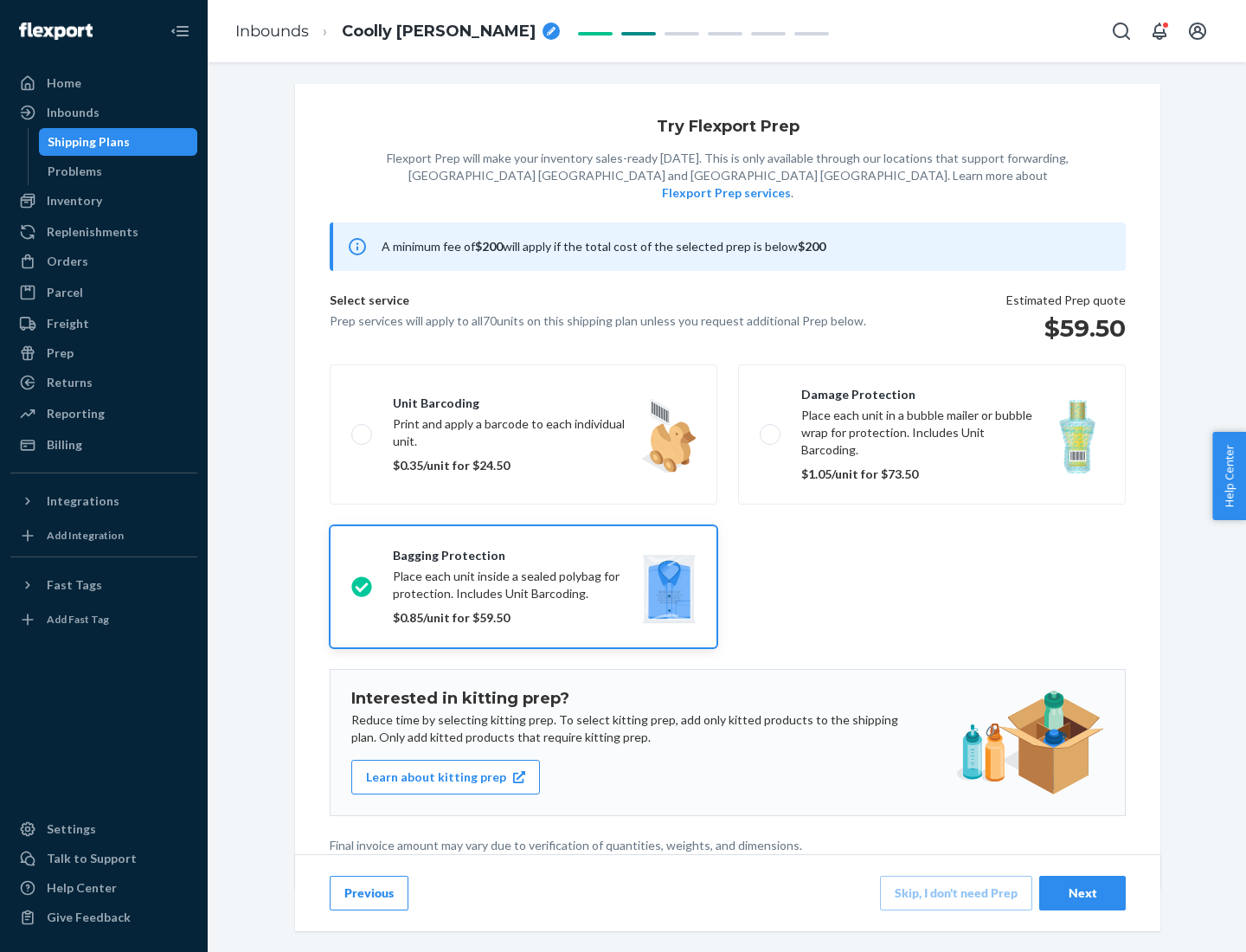
click at [1083, 892] on div "Next" at bounding box center [1083, 893] width 57 height 17
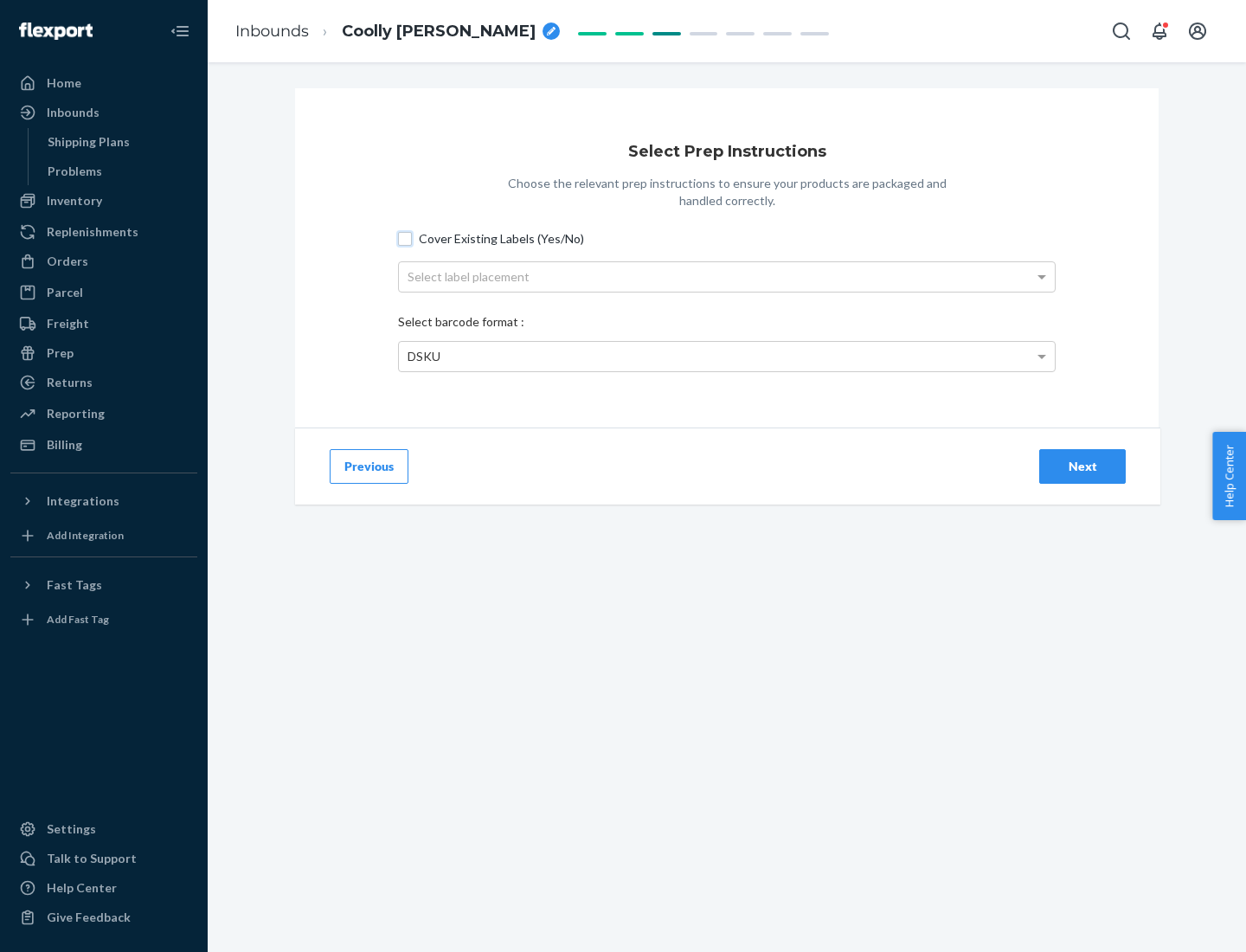
click at [405, 238] on input "Cover Existing Labels (Yes/No)" at bounding box center [404, 238] width 14 height 14
checkbox input "true"
click at [727, 276] on div "Select label placement" at bounding box center [726, 277] width 656 height 29
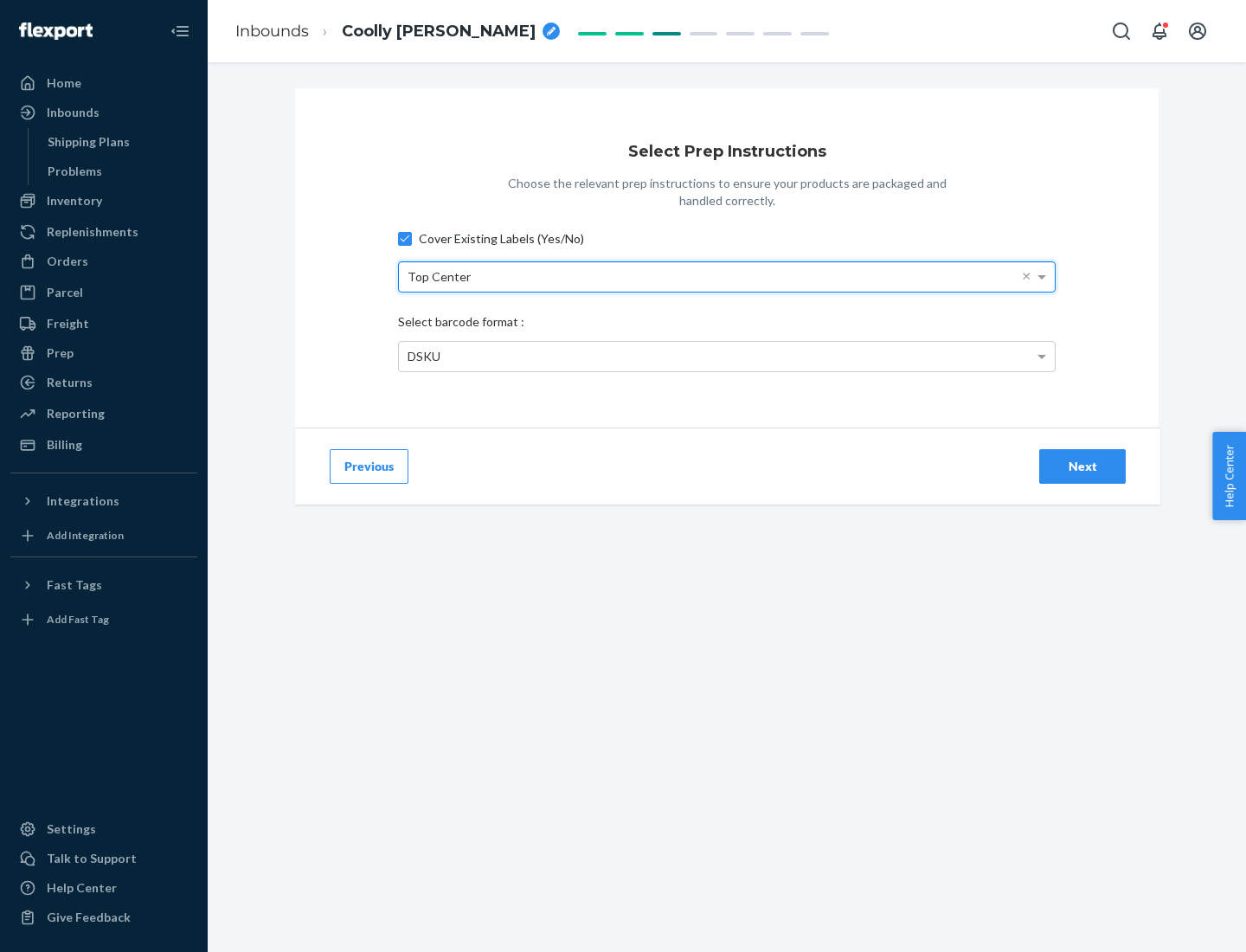
click at [727, 355] on div "DSKU" at bounding box center [726, 355] width 656 height 29
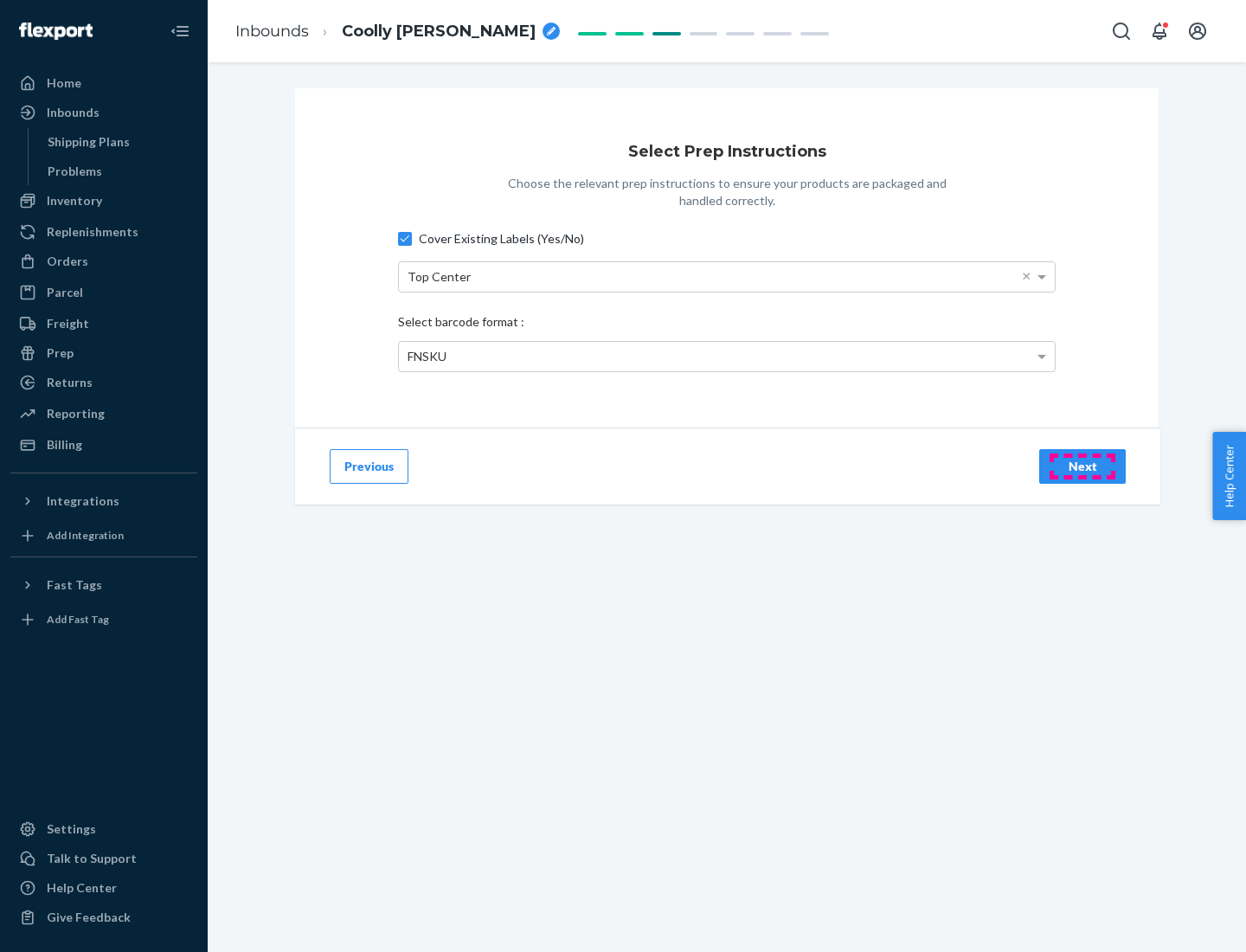
click at [1083, 465] on div "Next" at bounding box center [1083, 466] width 57 height 17
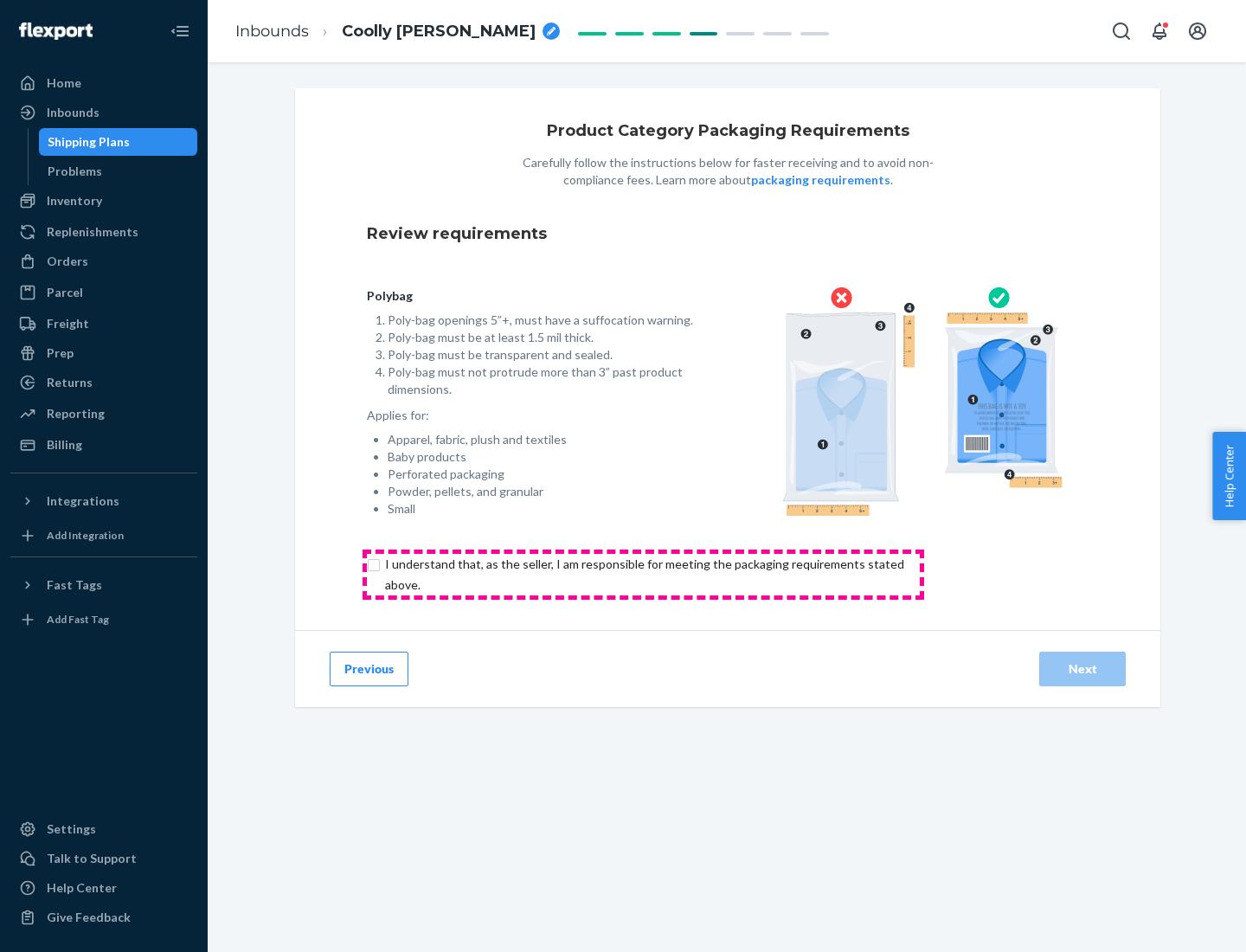
click at [643, 574] on input "checkbox" at bounding box center [654, 574] width 575 height 41
checkbox input "true"
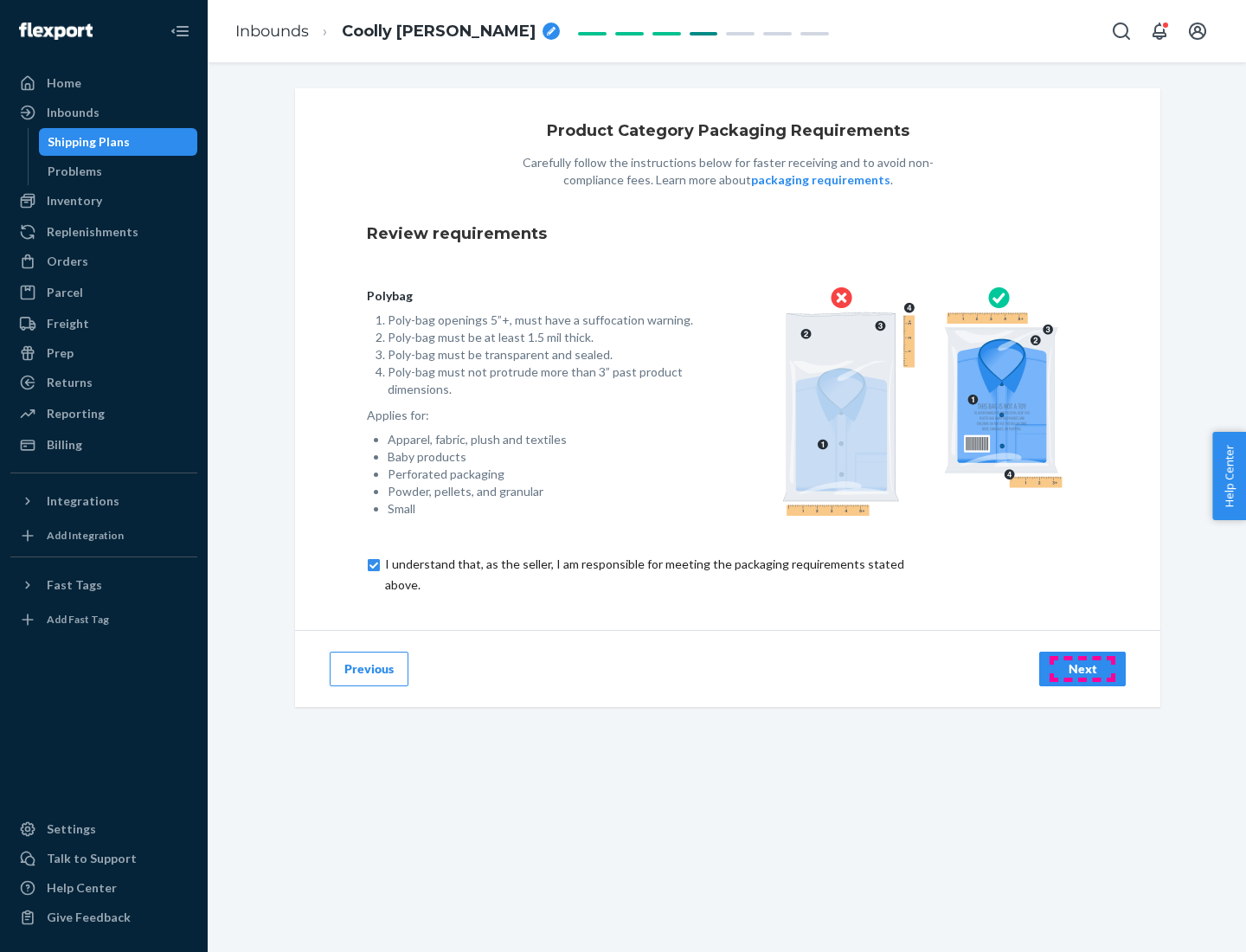
click at [1083, 668] on div "Next" at bounding box center [1083, 669] width 57 height 17
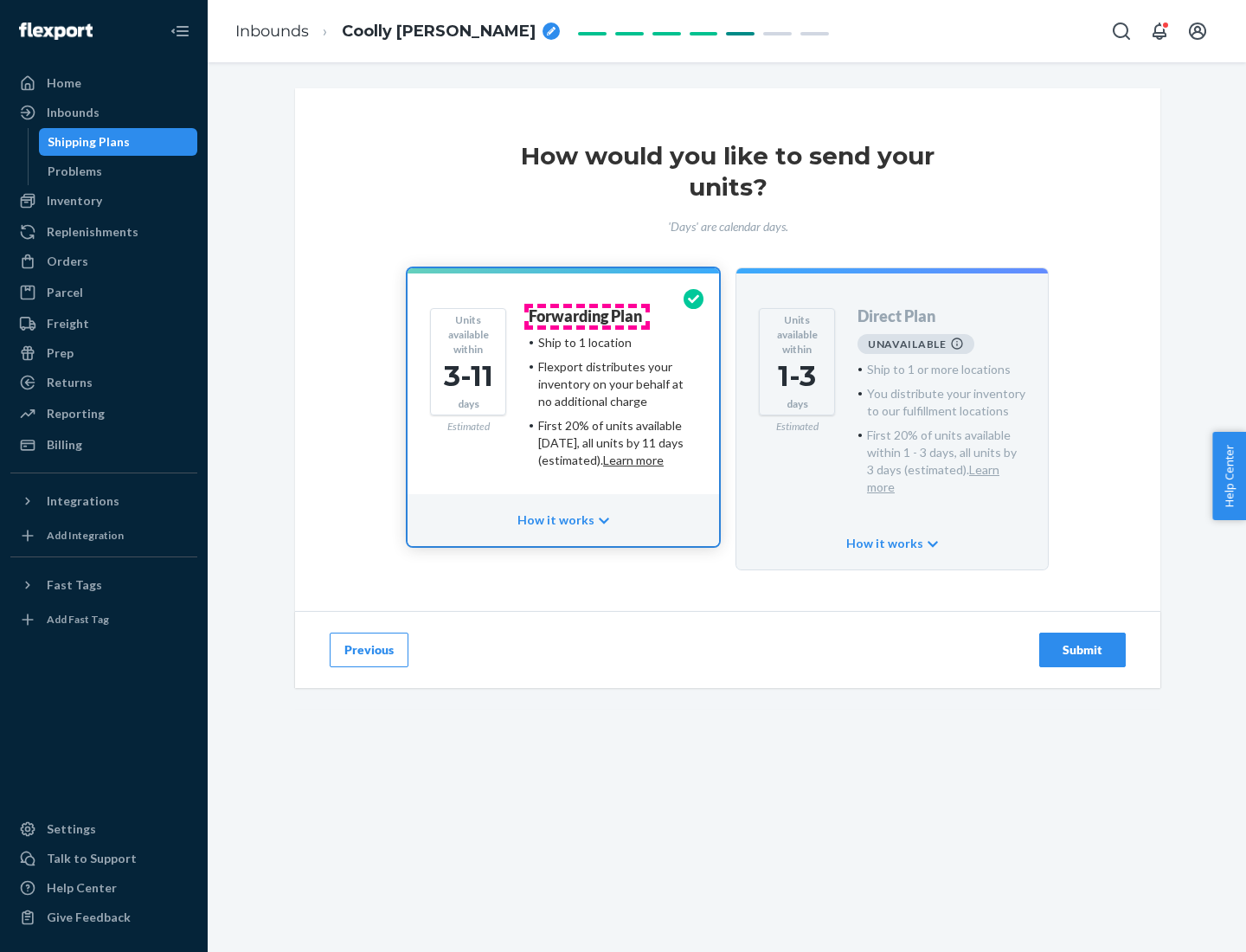
click at [586, 316] on h4 "Forwarding Plan" at bounding box center [585, 316] width 114 height 17
click at [1083, 642] on div "Submit" at bounding box center [1083, 650] width 57 height 17
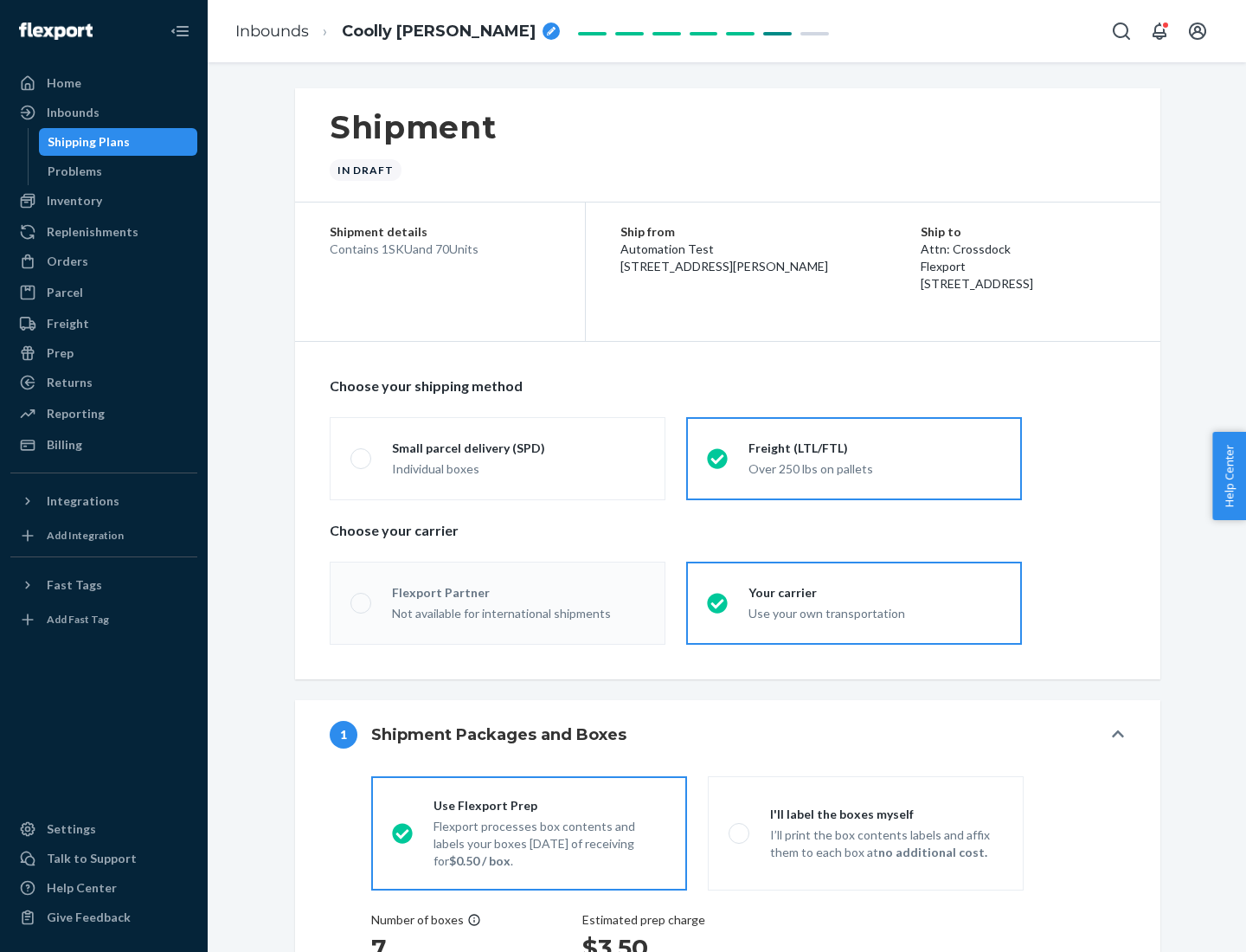
radio input "true"
radio input "false"
radio input "true"
radio input "false"
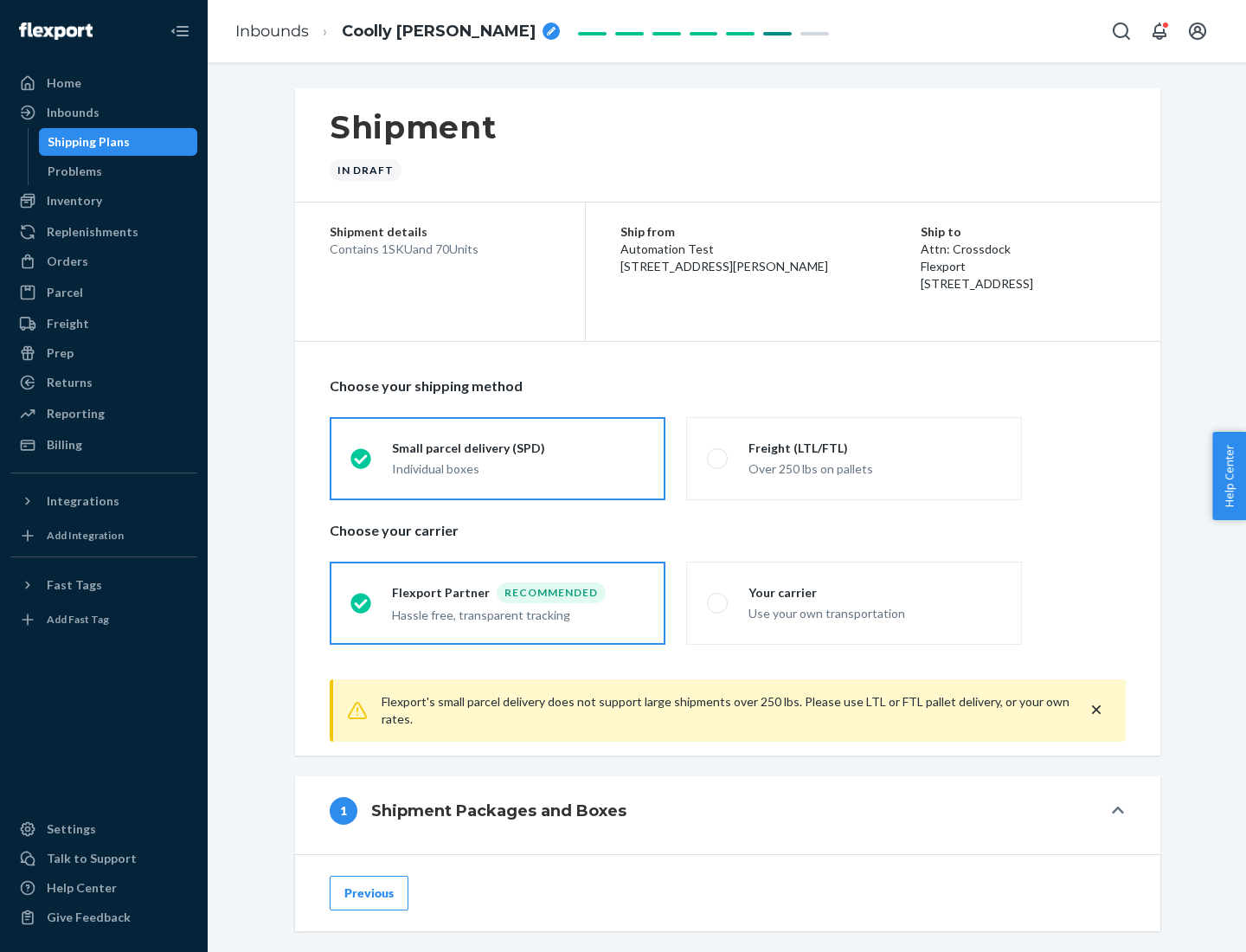
click at [855, 458] on div "Over 250 lbs on pallets" at bounding box center [874, 467] width 252 height 21
click at [719, 458] on input "Freight (LTL/FTL) Over 250 lbs on pallets" at bounding box center [713, 458] width 11 height 11
radio input "true"
radio input "false"
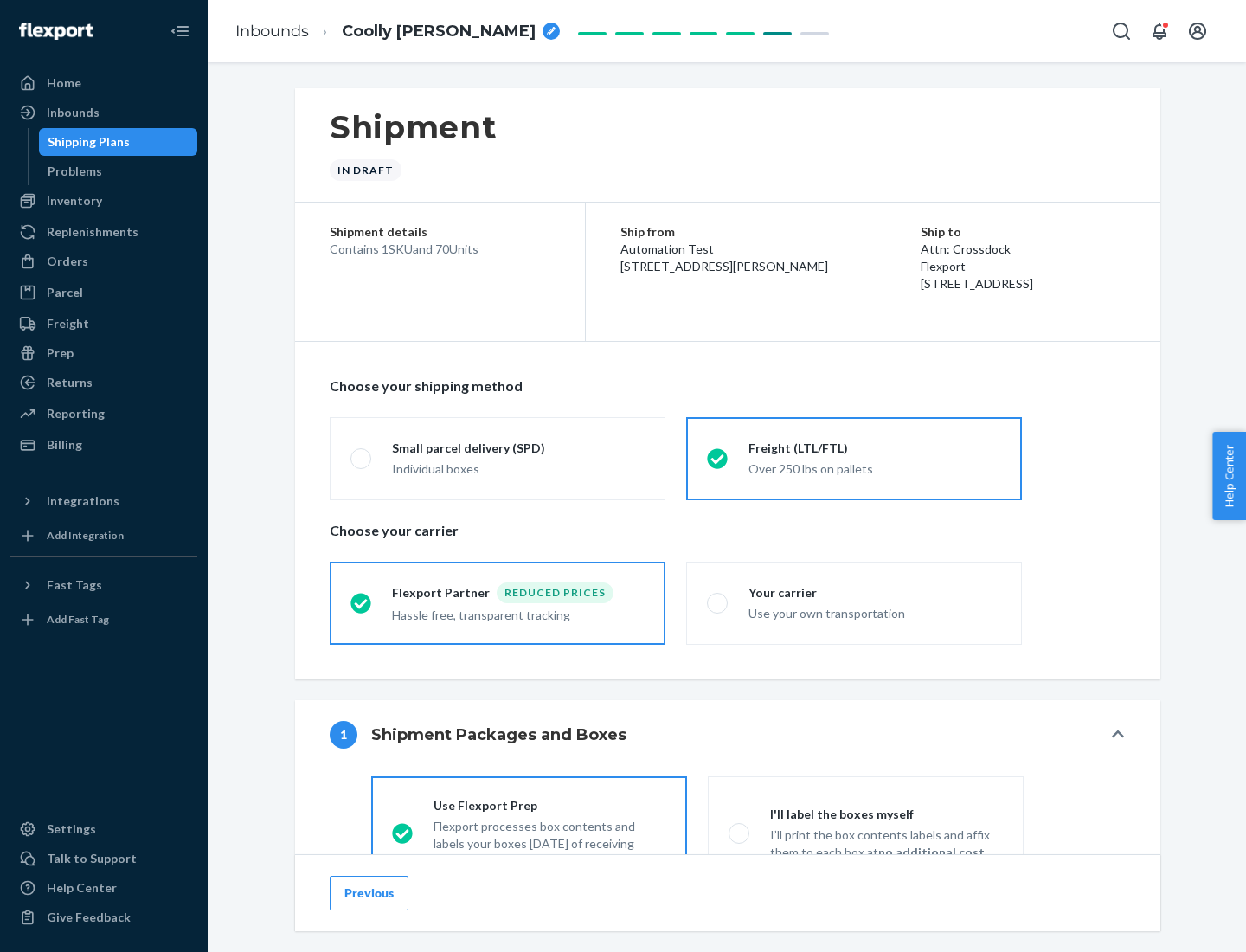
scroll to position [96, 0]
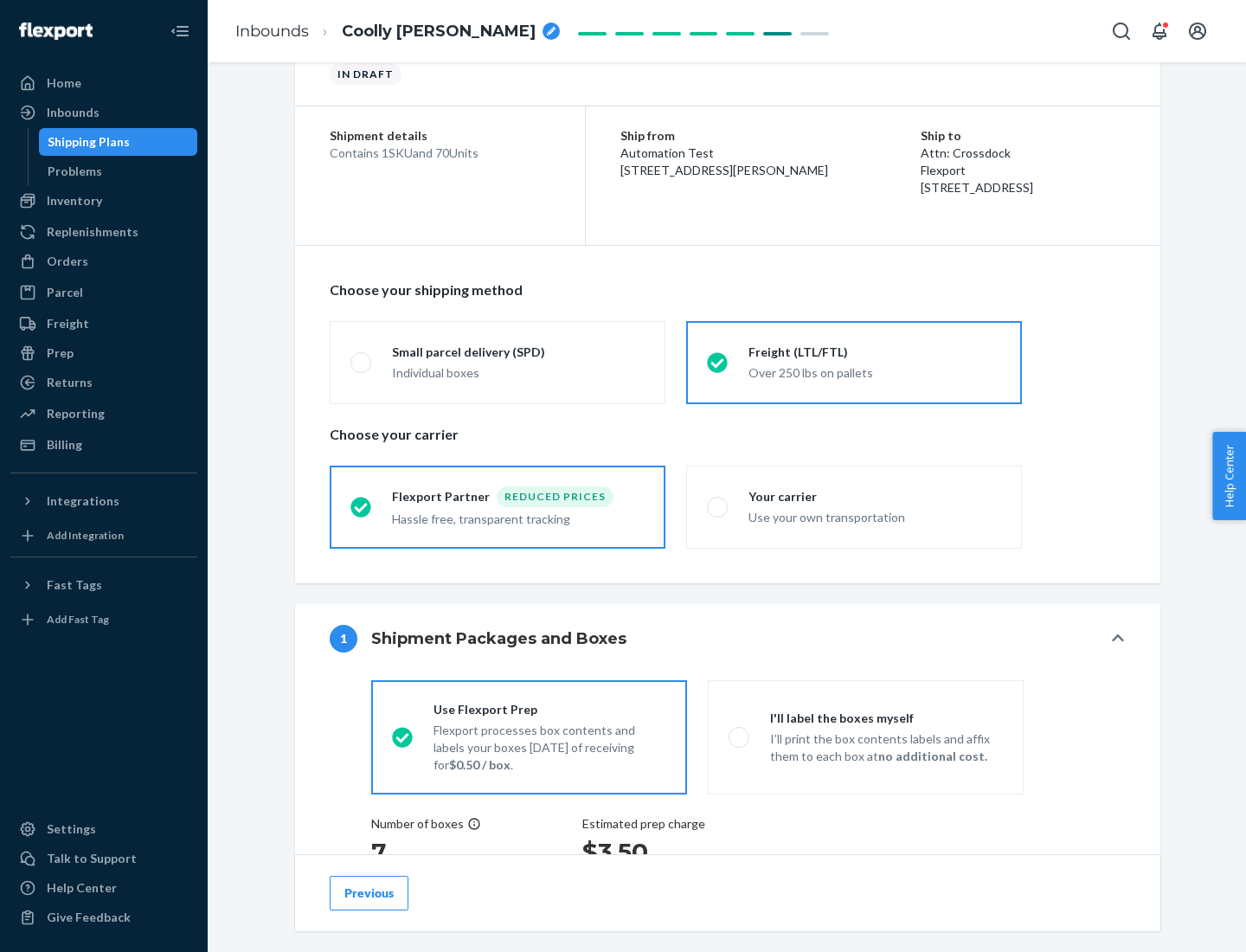
click at [855, 506] on div "Use your own transportation" at bounding box center [874, 516] width 252 height 21
click at [719, 506] on input "Your carrier Use your own transportation" at bounding box center [713, 506] width 11 height 11
radio input "true"
radio input "false"
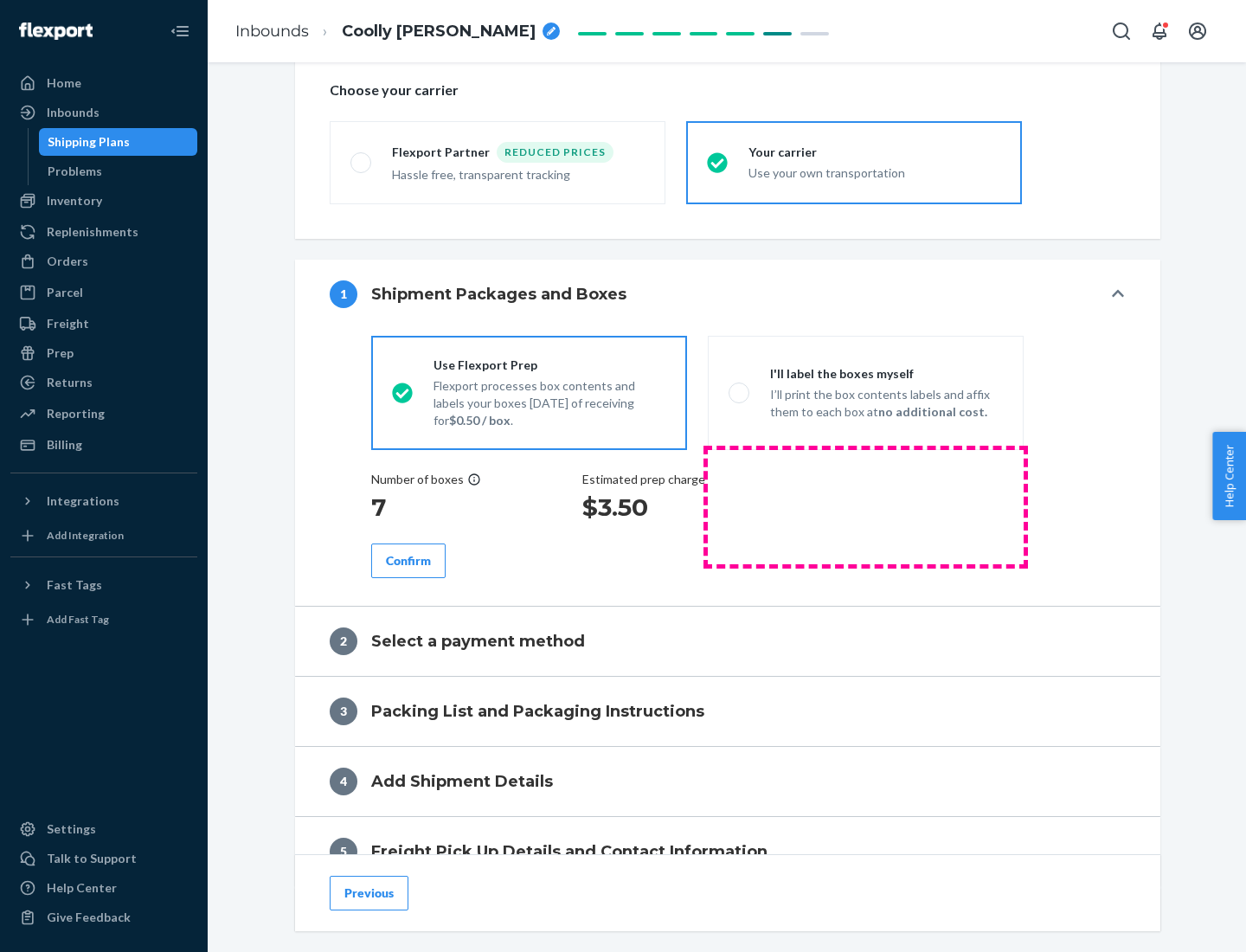
scroll to position [326, 0]
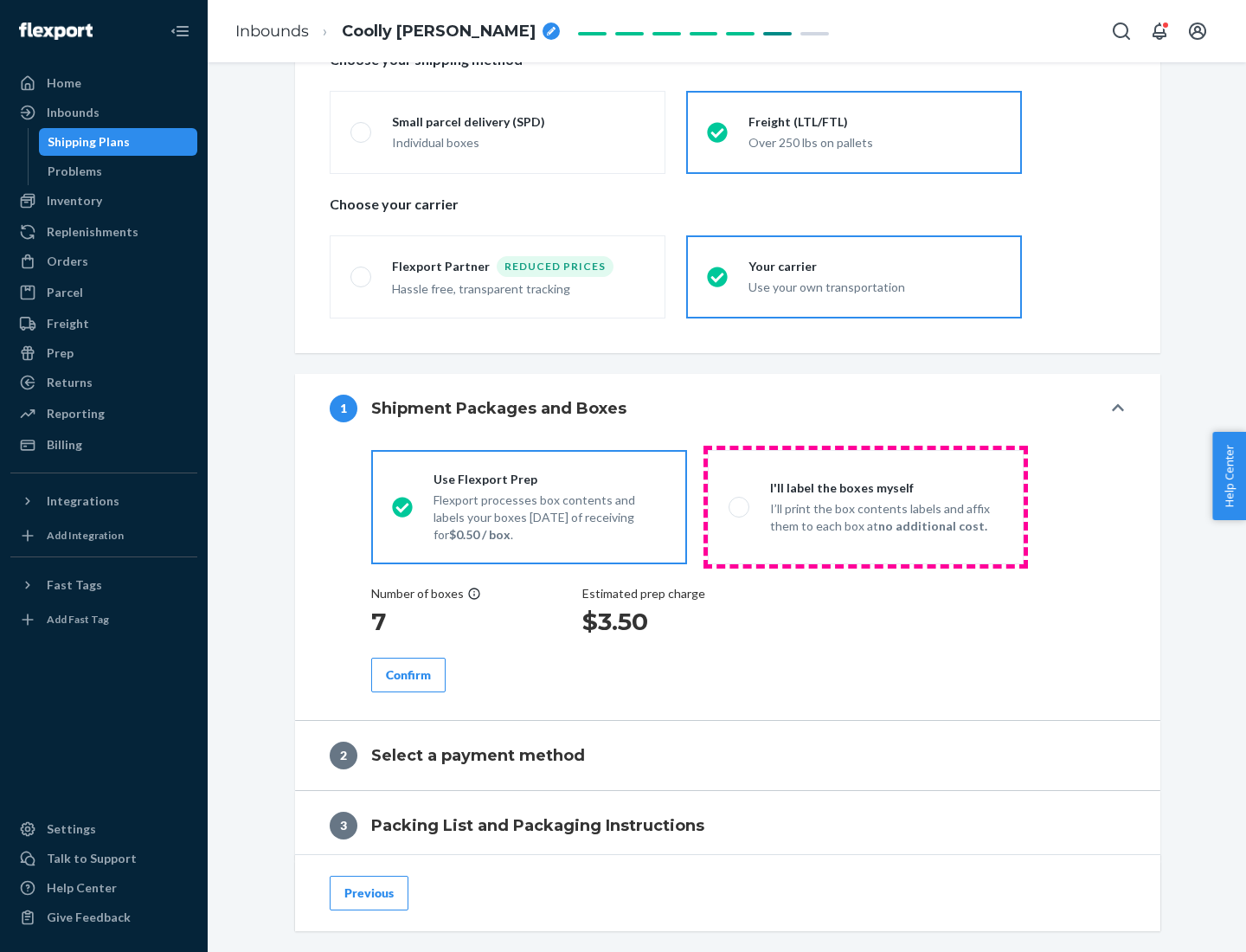
click at [865, 506] on p "I’ll print the box contents labels and affix them to each box at no additional …" at bounding box center [887, 517] width 233 height 35
click at [740, 506] on input "I'll label the boxes myself I’ll print the box contents labels and affix them t…" at bounding box center [735, 506] width 11 height 11
radio input "true"
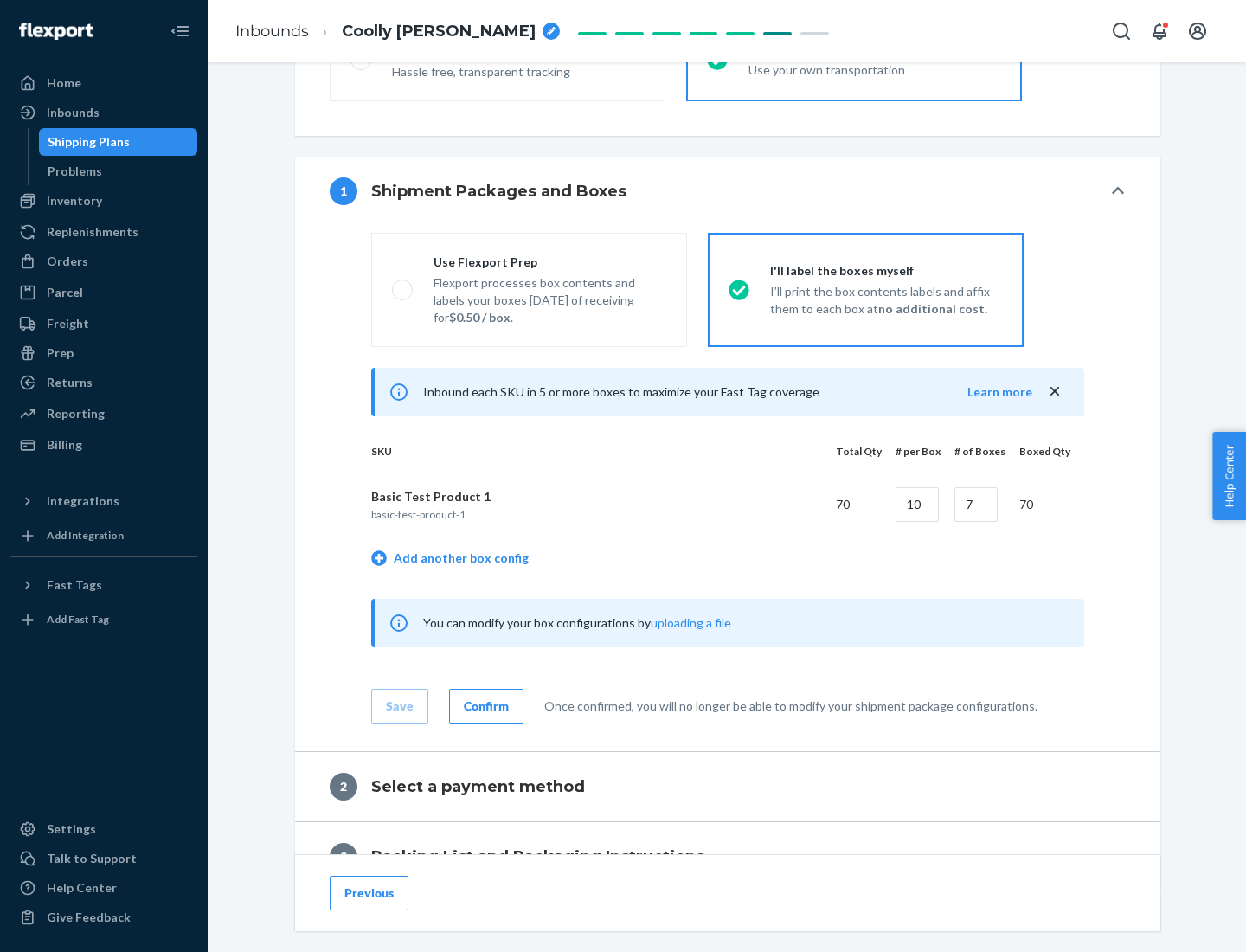
scroll to position [298, 0]
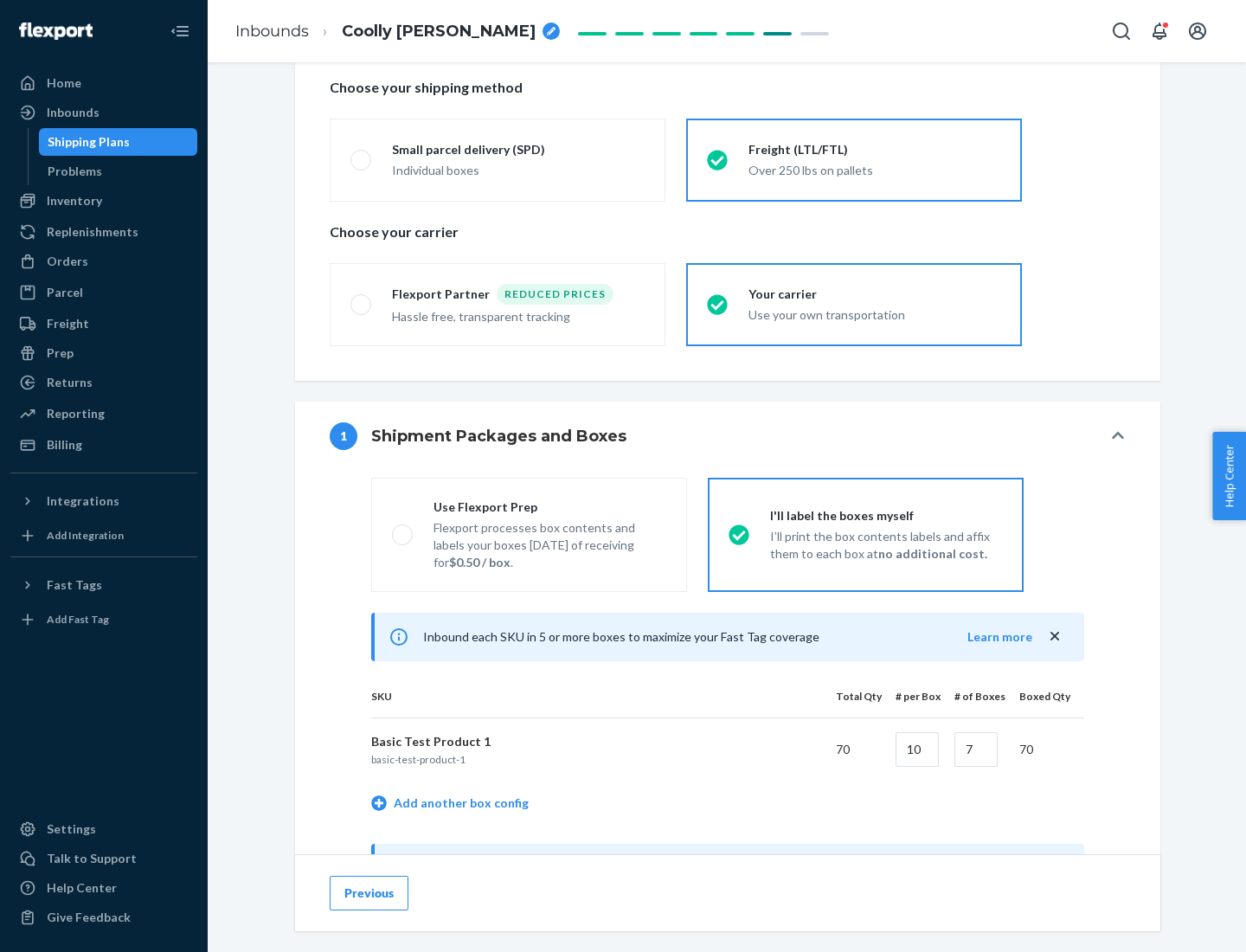
click at [550, 506] on div "Use Flexport Prep" at bounding box center [550, 506] width 233 height 17
click at [403, 529] on input "Use Flexport Prep Flexport processes box contents and labels your boxes [DATE] …" at bounding box center [398, 535] width 11 height 11
radio input "true"
radio input "false"
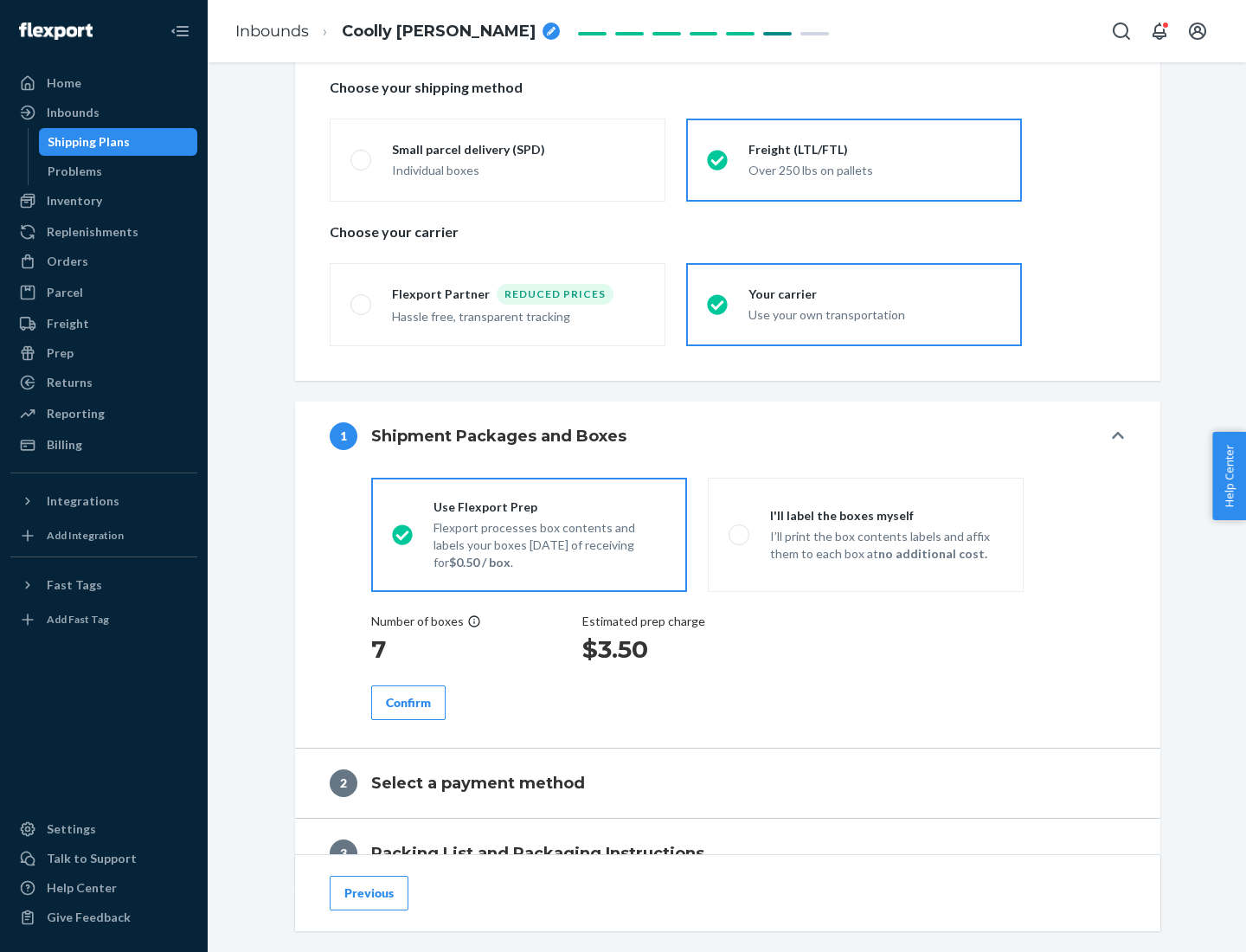
scroll to position [494, 0]
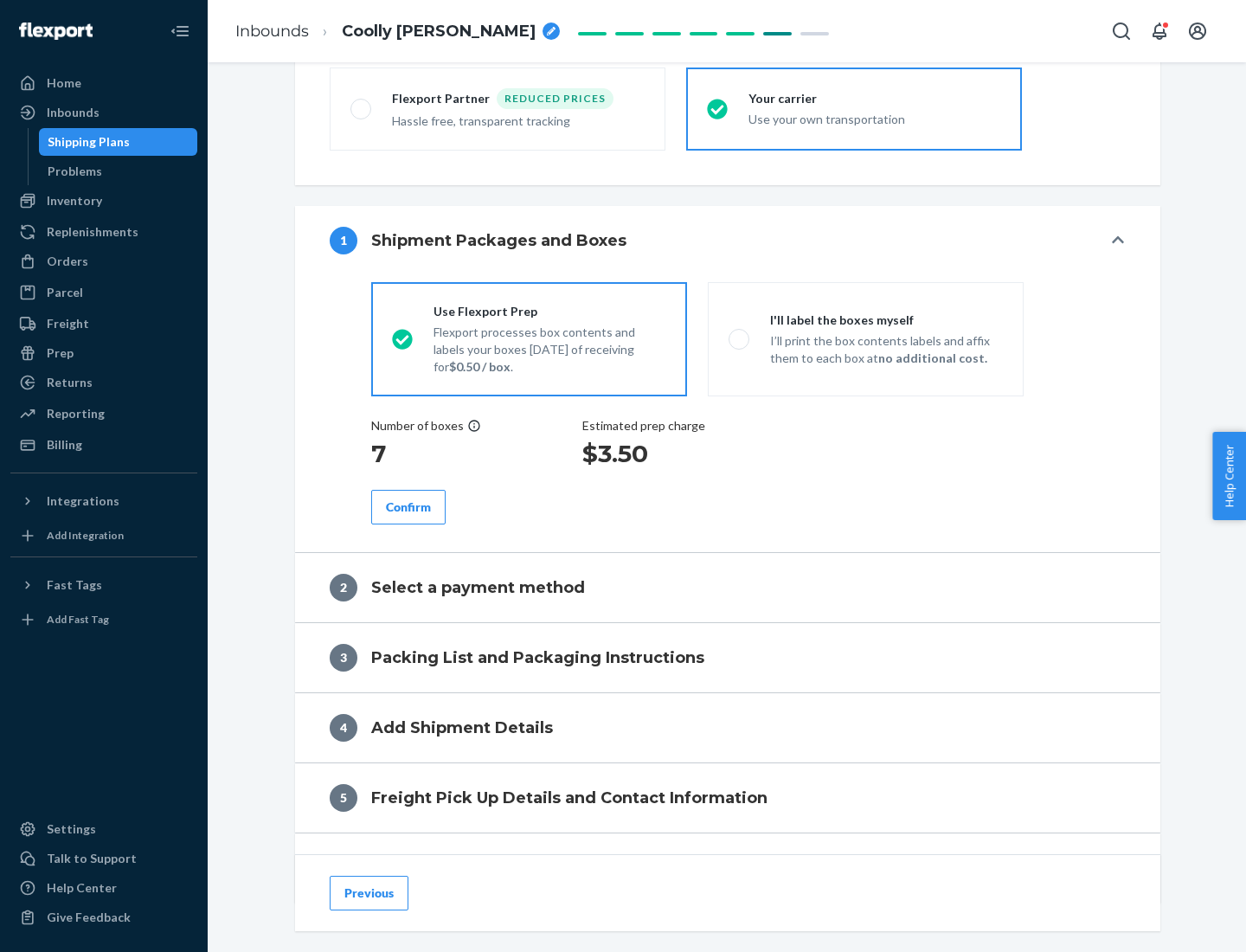
click at [408, 506] on div "Confirm" at bounding box center [408, 506] width 45 height 17
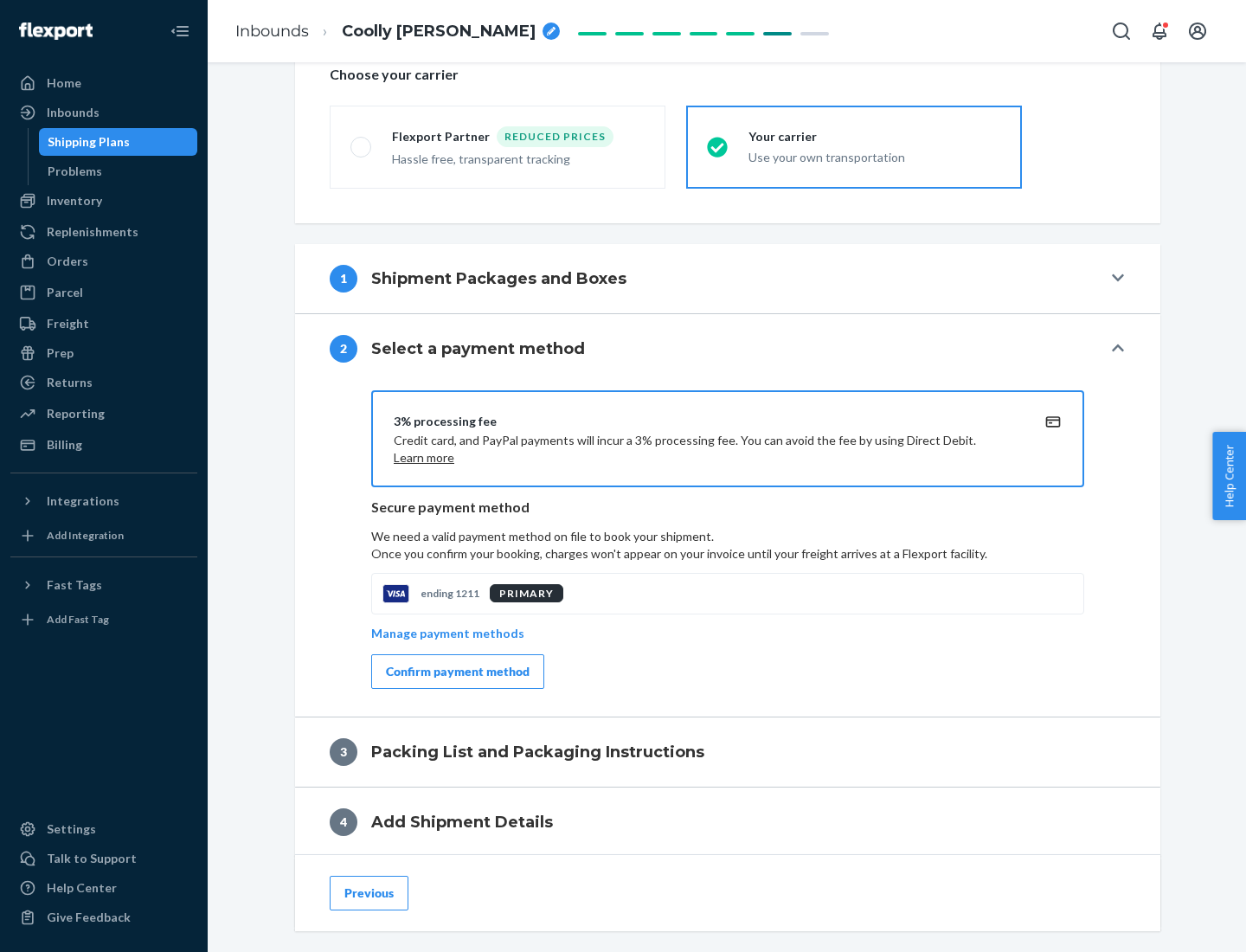
scroll to position [620, 0]
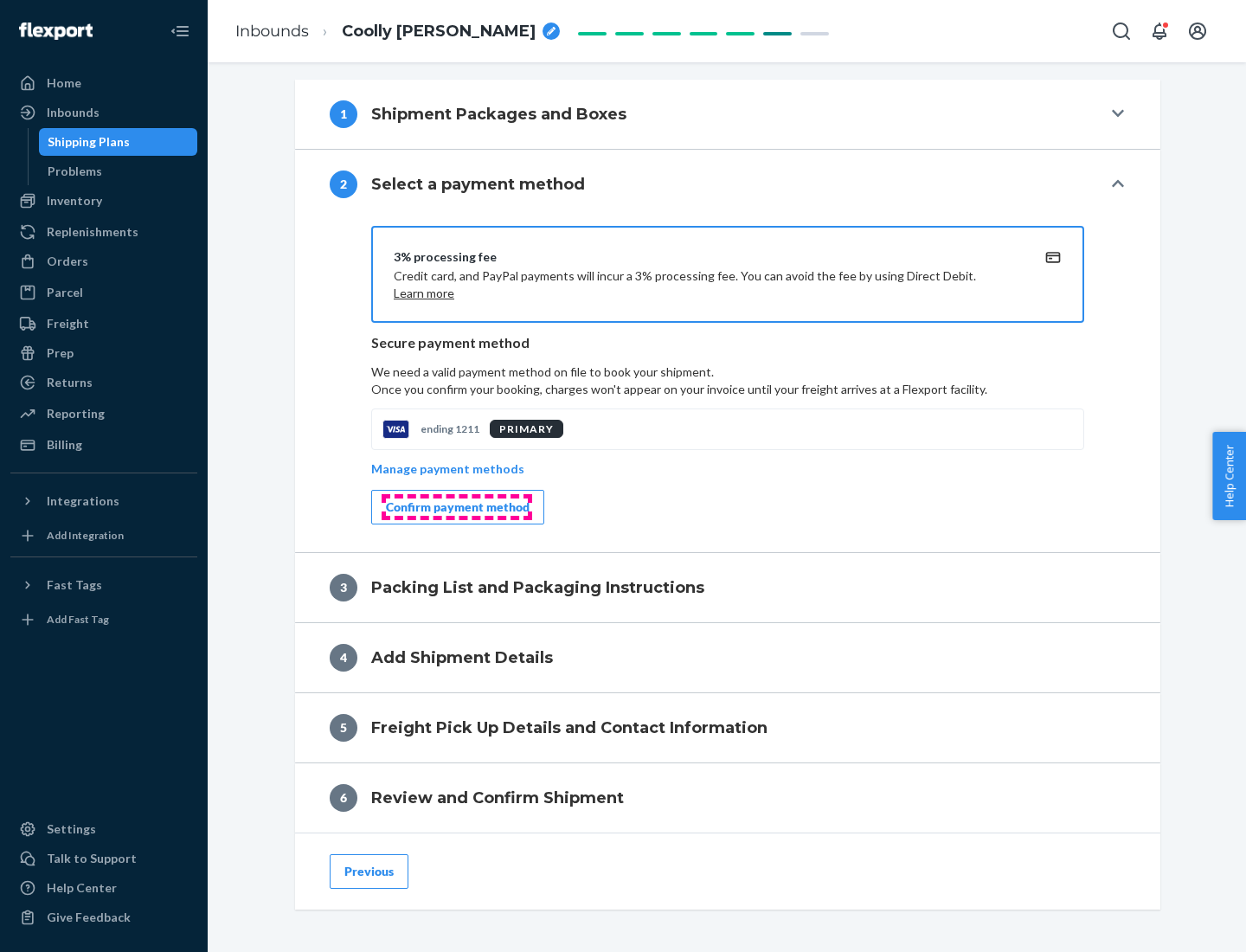
click at [456, 507] on div "Confirm payment method" at bounding box center [457, 506] width 144 height 17
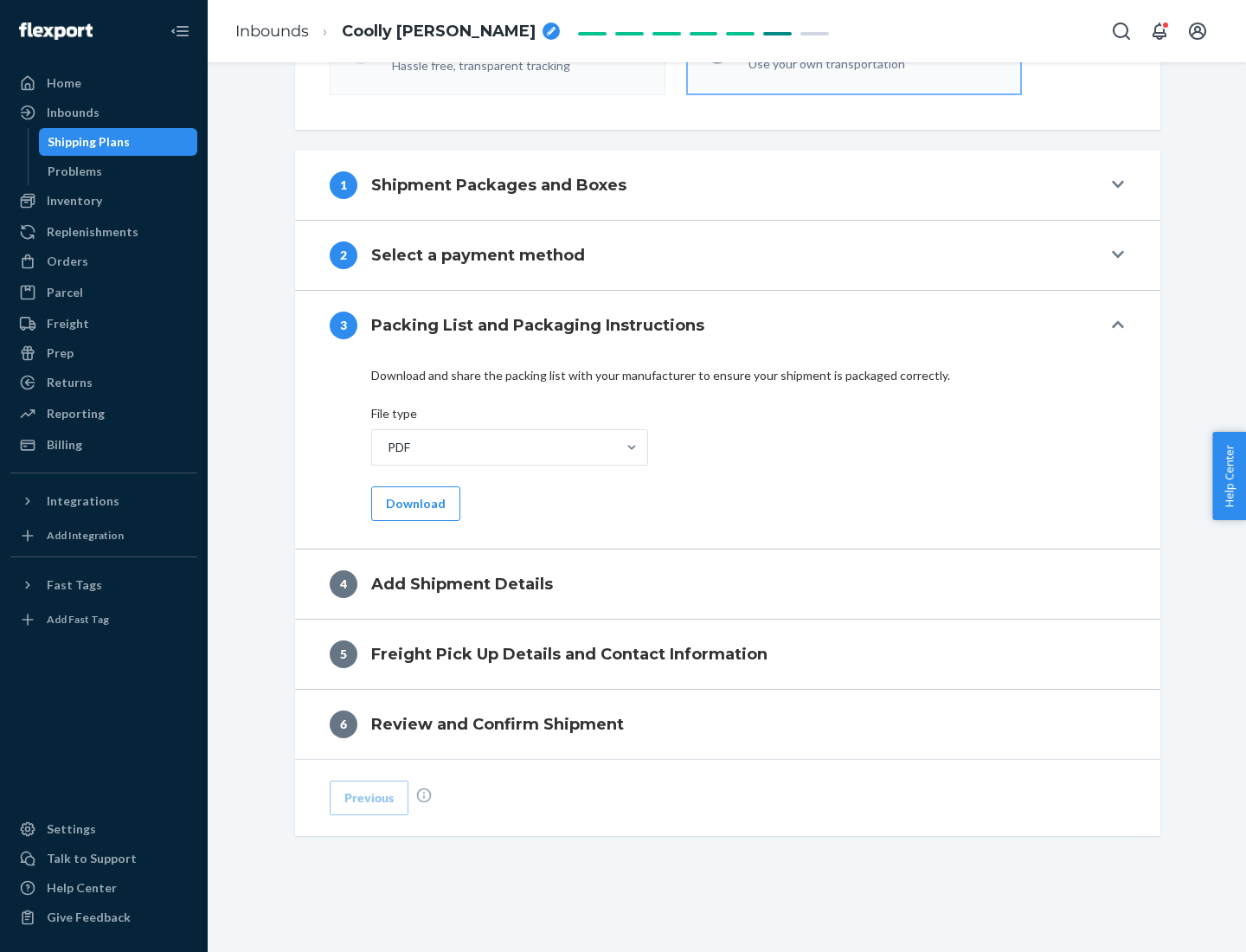
scroll to position [546, 0]
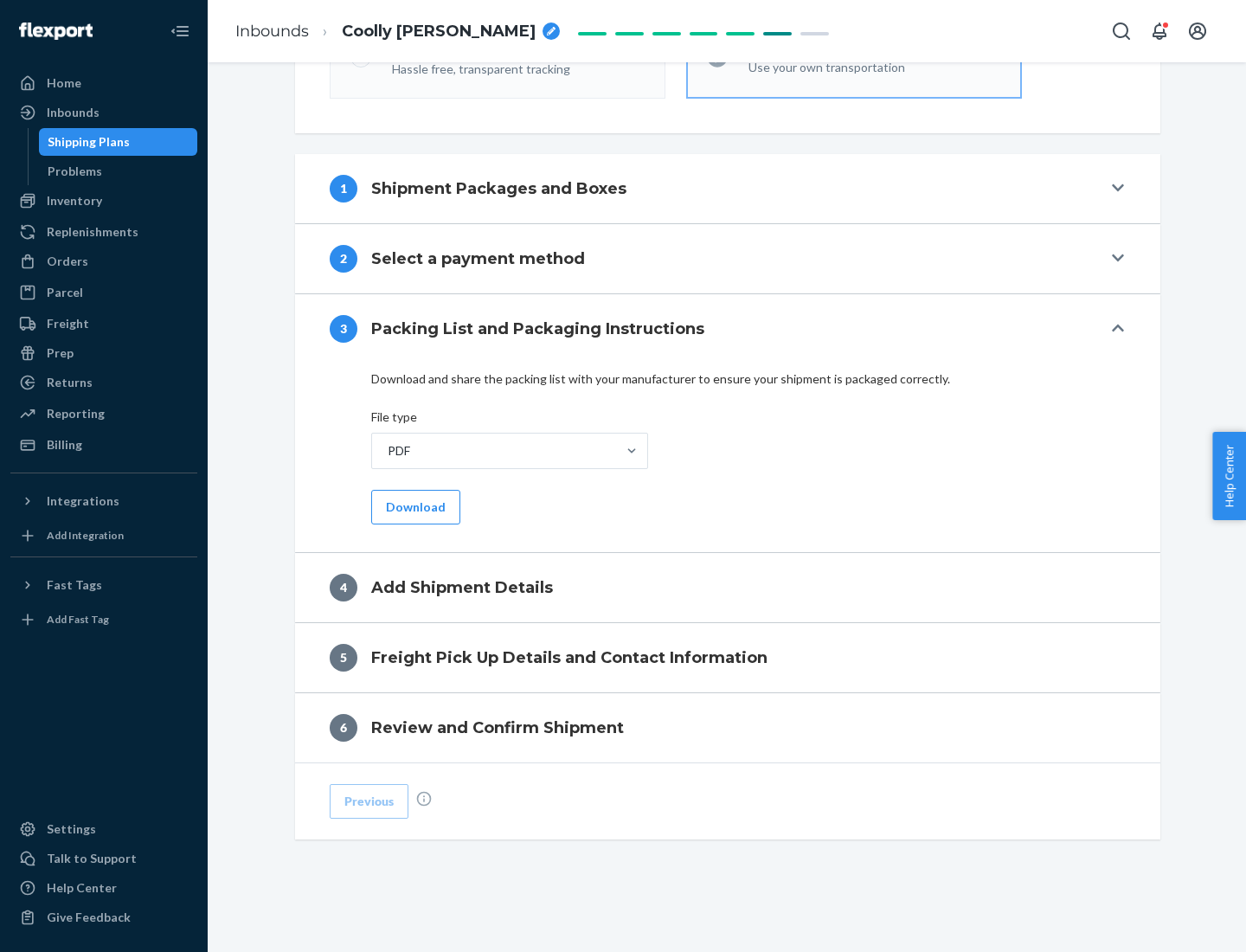
click at [414, 506] on button "Download" at bounding box center [416, 506] width 89 height 35
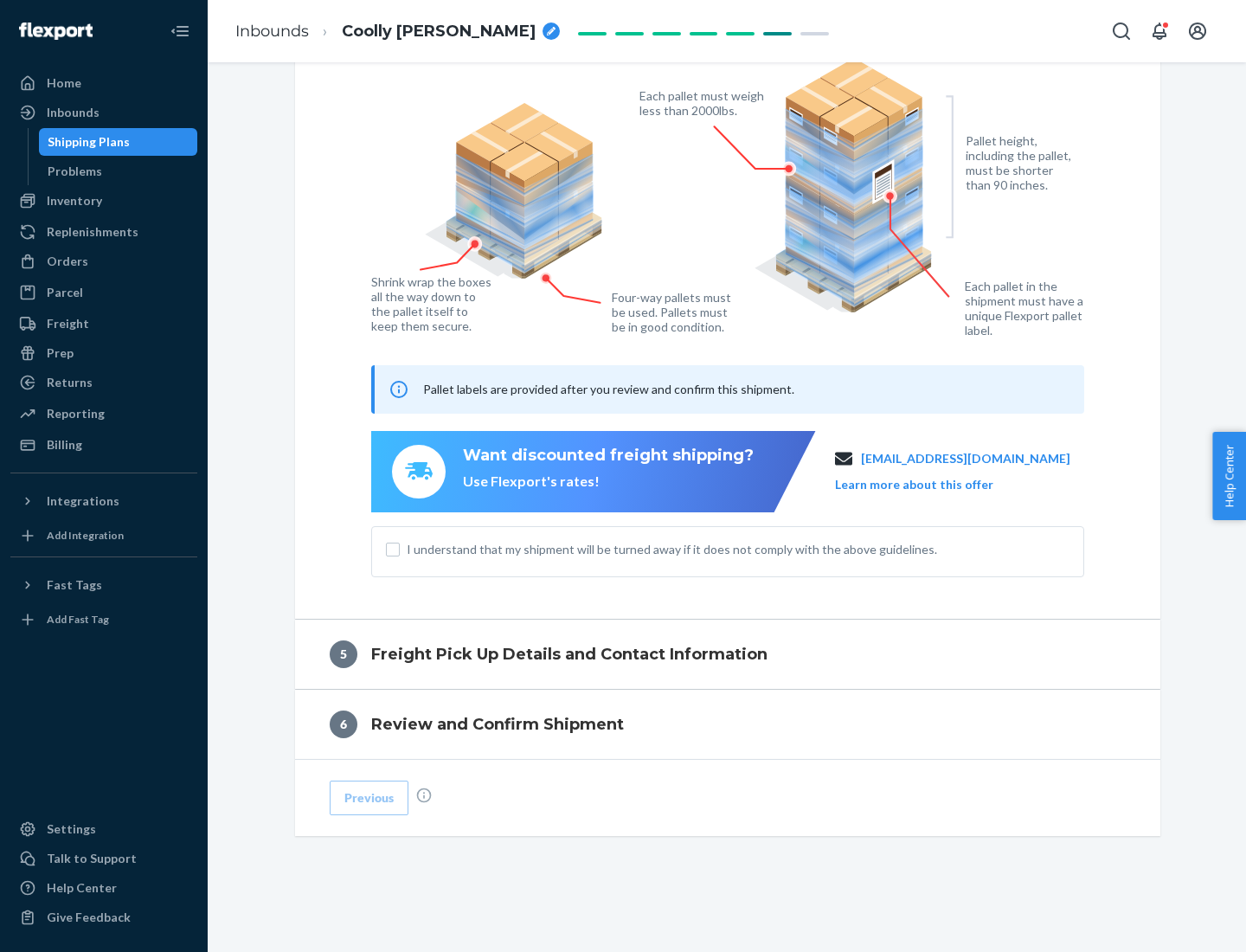
click at [728, 549] on span "I understand that my shipment will be turned away if it does not comply with th…" at bounding box center [738, 550] width 663 height 17
click at [400, 549] on input "I understand that my shipment will be turned away if it does not comply with th…" at bounding box center [392, 549] width 14 height 14
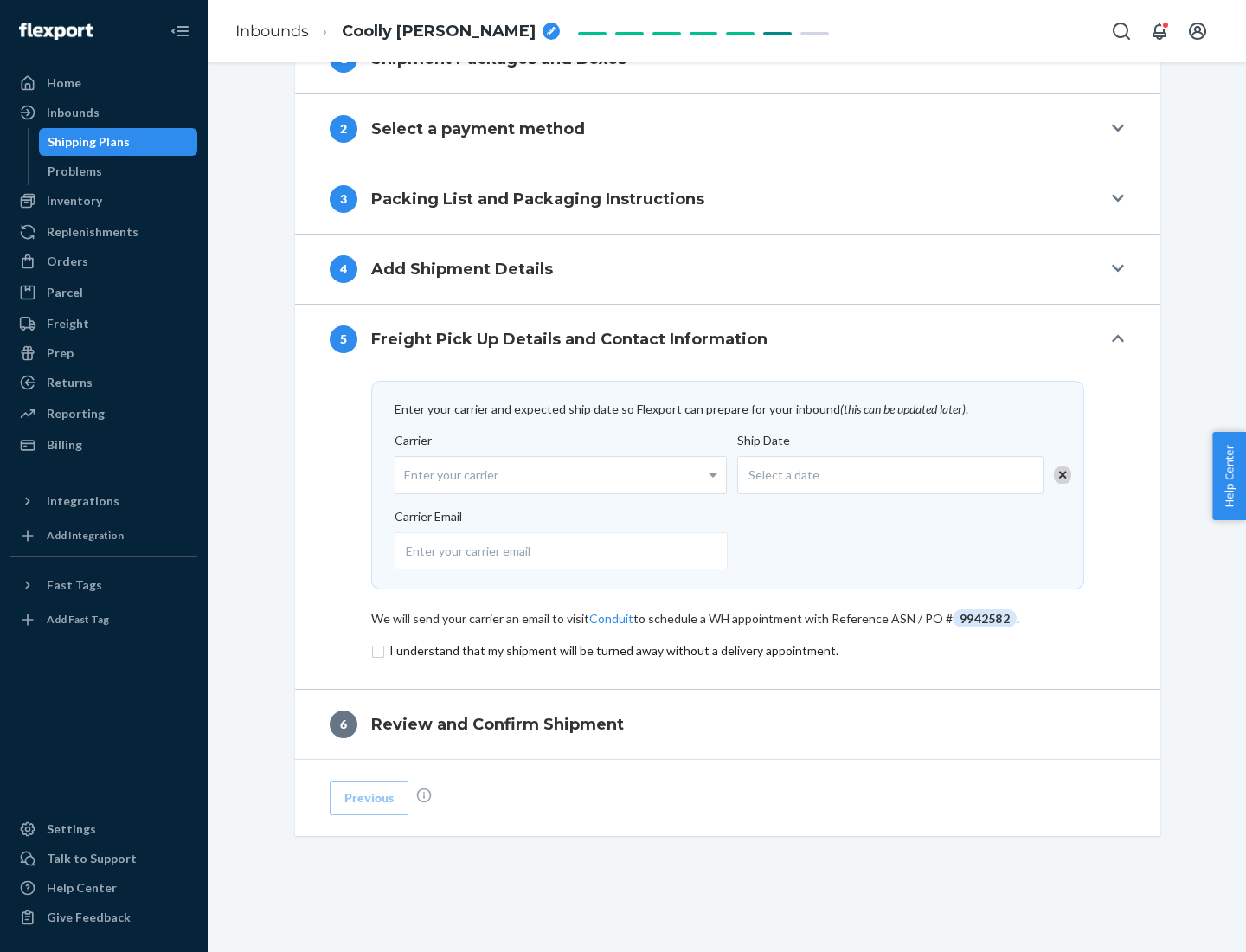
scroll to position [675, 0]
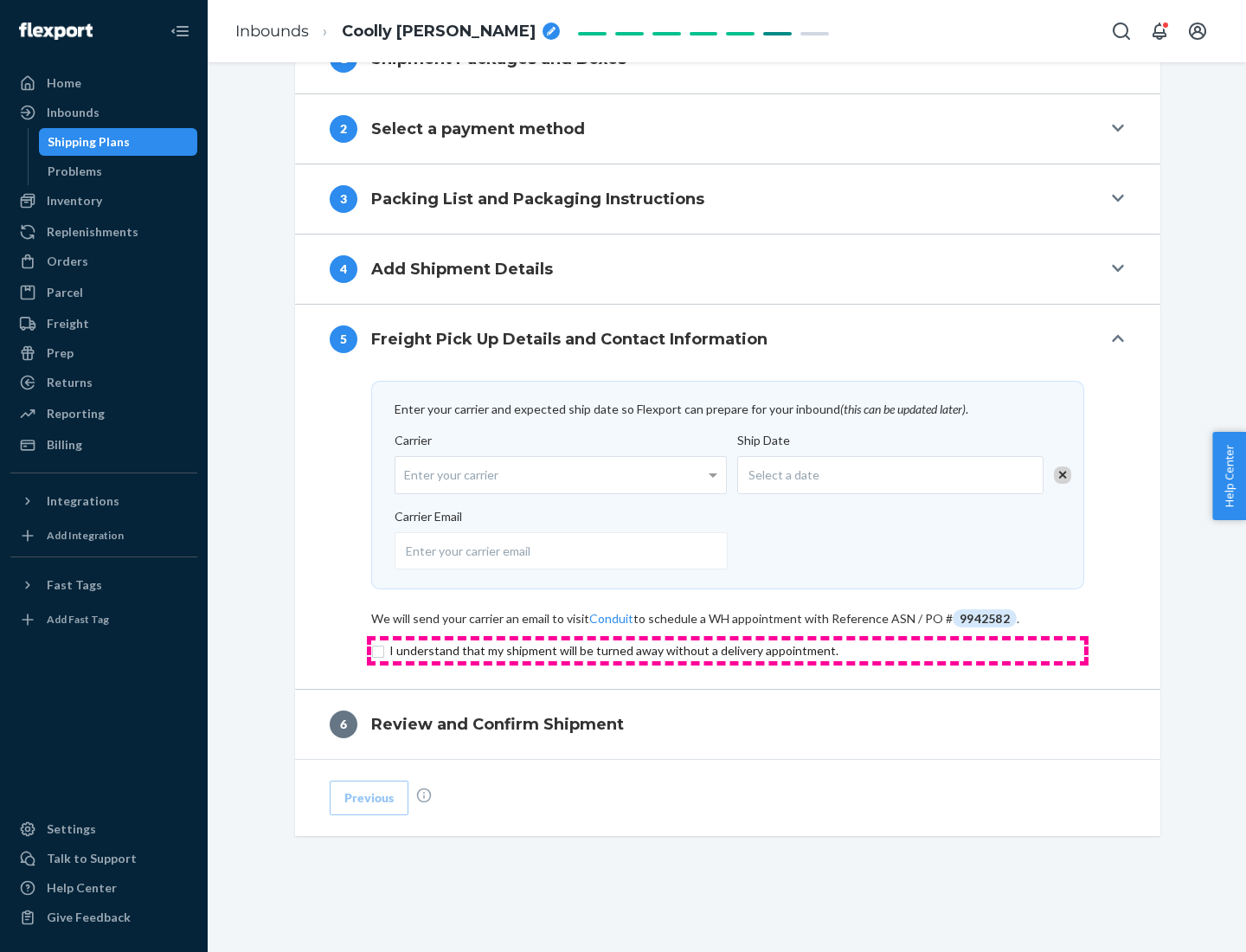
click at [728, 650] on input "checkbox" at bounding box center [728, 651] width 713 height 21
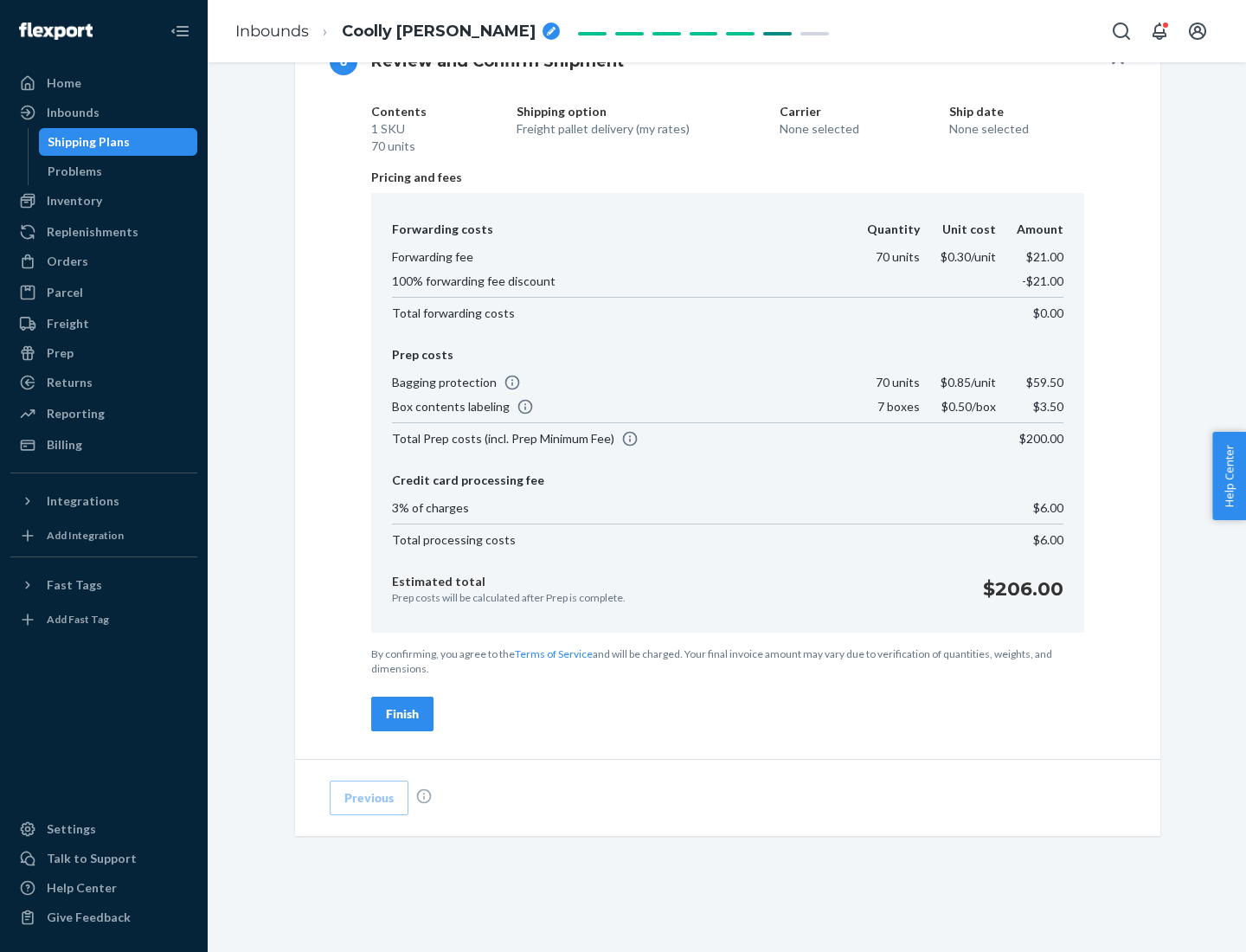
click at [403, 714] on div "Finish" at bounding box center [402, 714] width 33 height 17
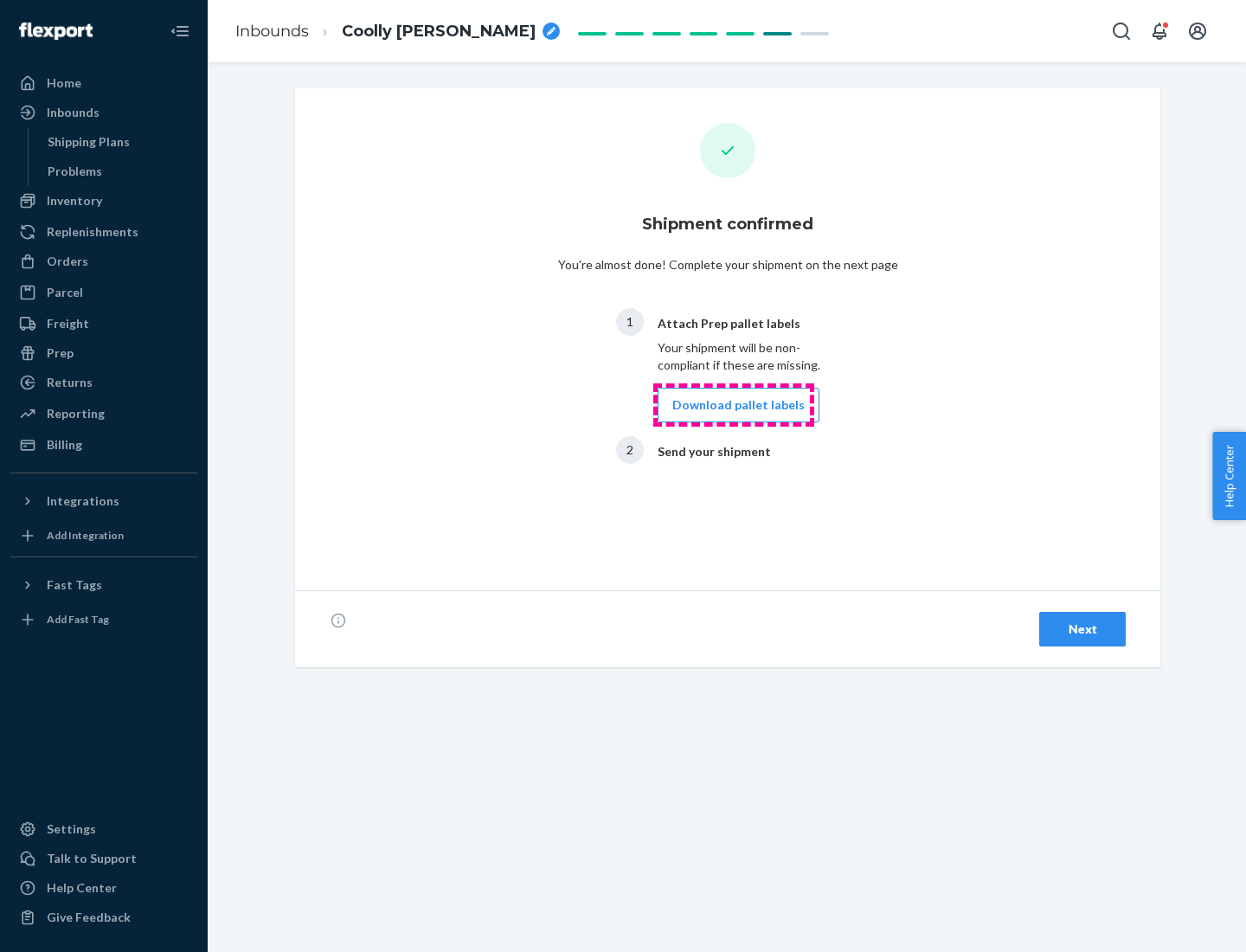
click at [734, 405] on button "Download pallet labels" at bounding box center [738, 404] width 162 height 35
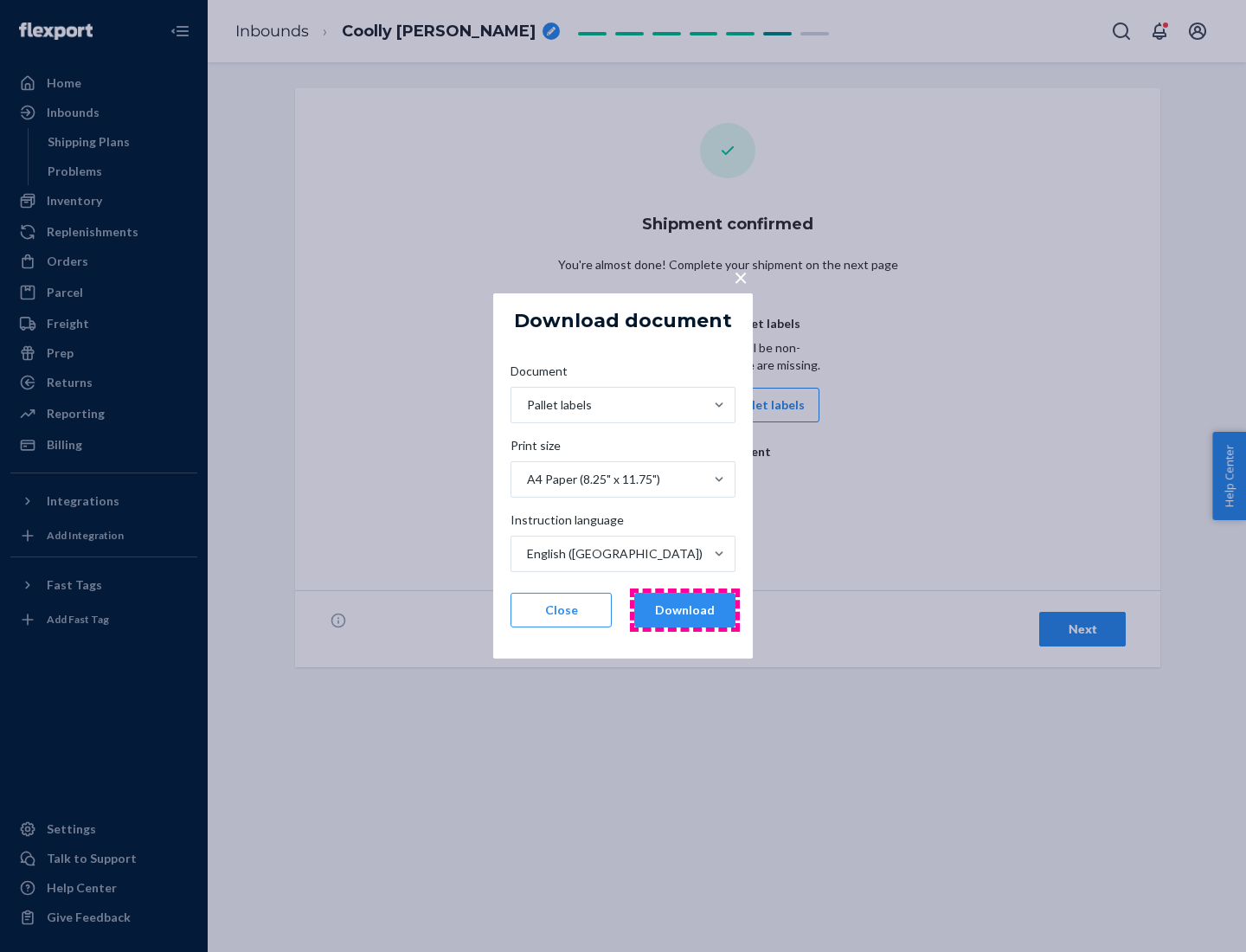
click at [685, 610] on button "Download" at bounding box center [685, 610] width 101 height 35
click at [740, 276] on span "×" at bounding box center [740, 277] width 14 height 29
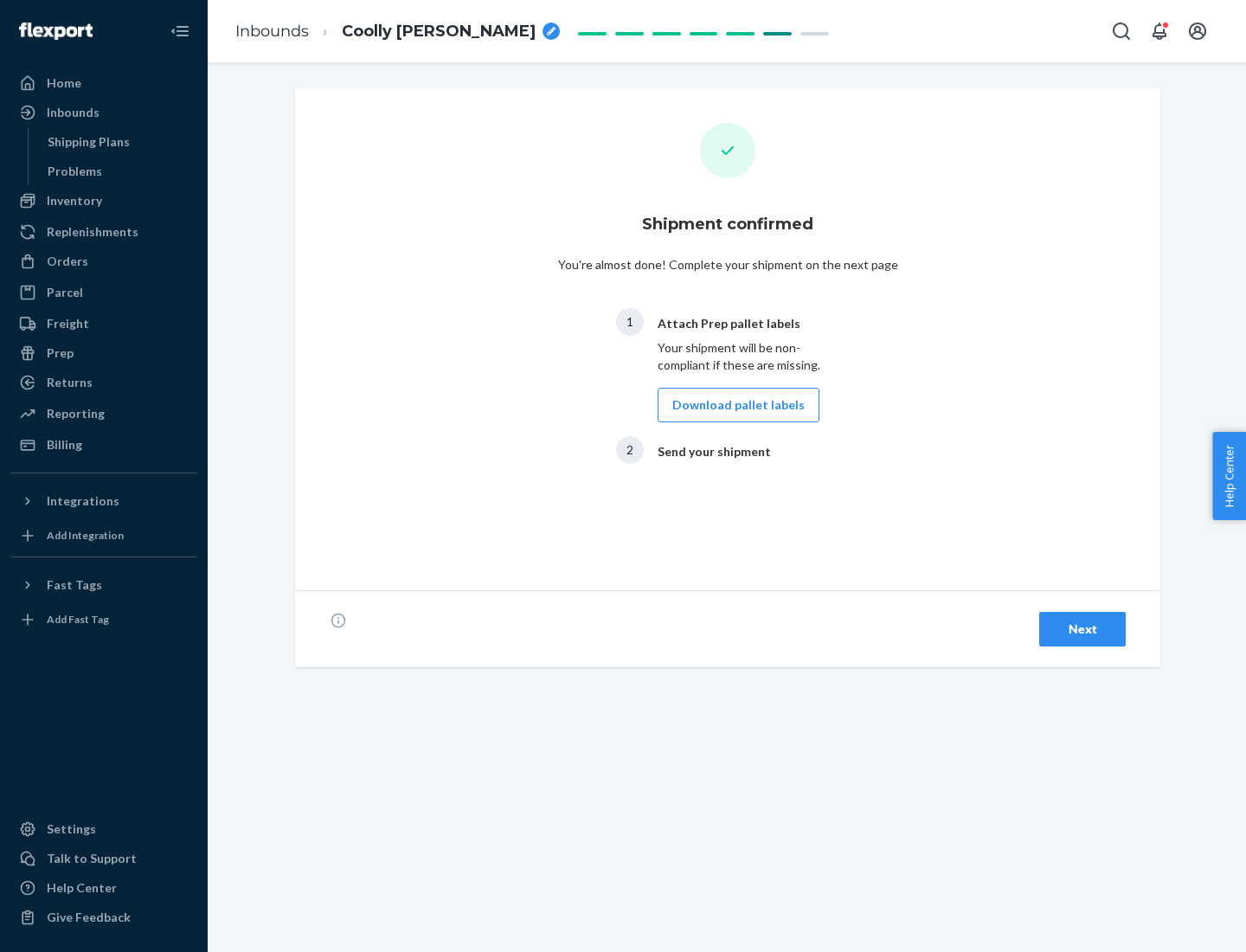
click at [1083, 629] on div "Next" at bounding box center [1083, 628] width 57 height 17
